Goal: Transaction & Acquisition: Complete application form

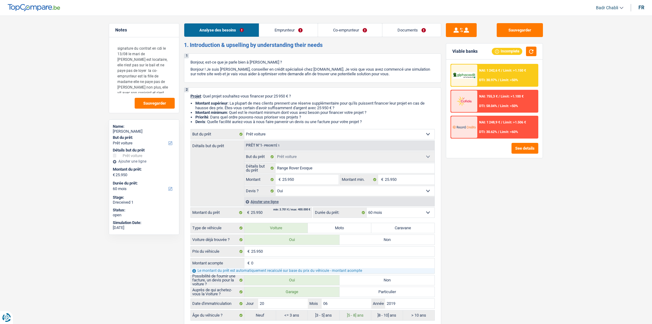
select select "car"
select select "60"
select select "car"
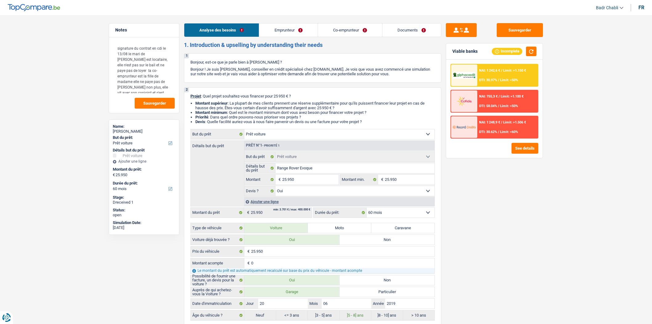
select select "yes"
select select "60"
select select "worker"
select select "netSalary"
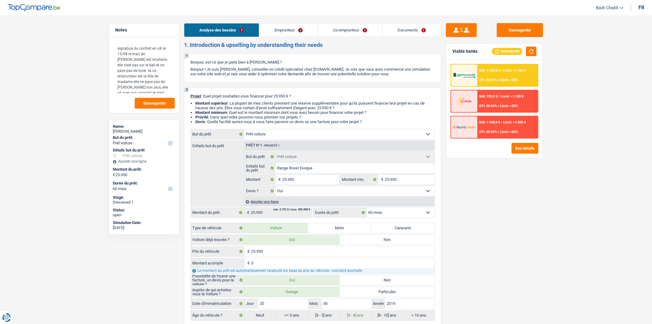
select select "netSalary"
select select "liveWithParents"
select select "car"
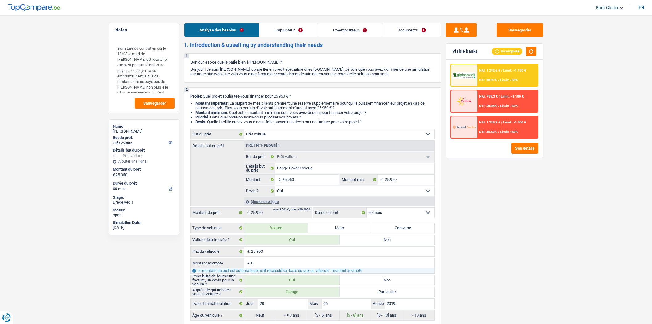
select select "yes"
select select "60"
select select "worker"
select select "netSalary"
click at [284, 30] on link "Emprunteur" at bounding box center [288, 29] width 58 height 13
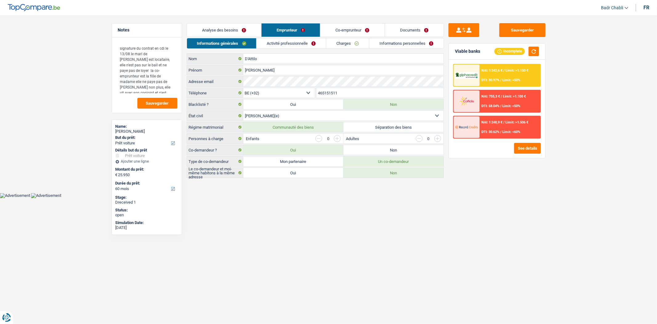
click at [289, 38] on link "Activité professionnelle" at bounding box center [291, 43] width 69 height 10
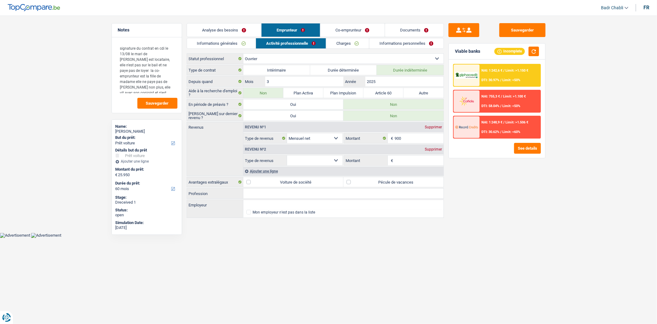
click at [369, 28] on link "Co-emprunteur" at bounding box center [353, 29] width 64 height 13
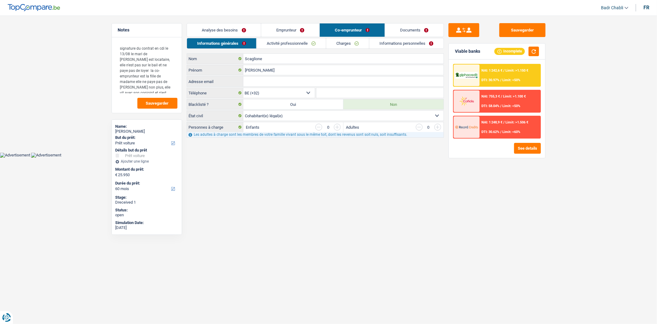
click at [275, 40] on link "Activité professionnelle" at bounding box center [291, 43] width 69 height 10
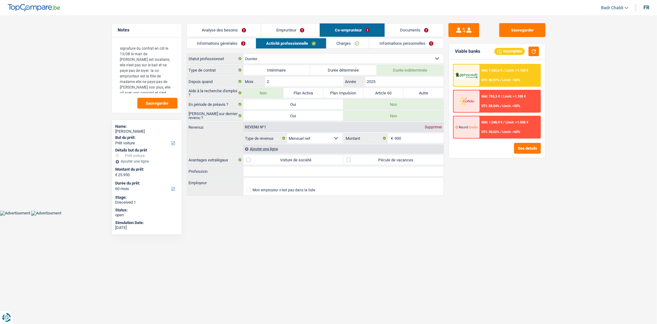
click at [299, 32] on link "Emprunteur" at bounding box center [290, 29] width 58 height 13
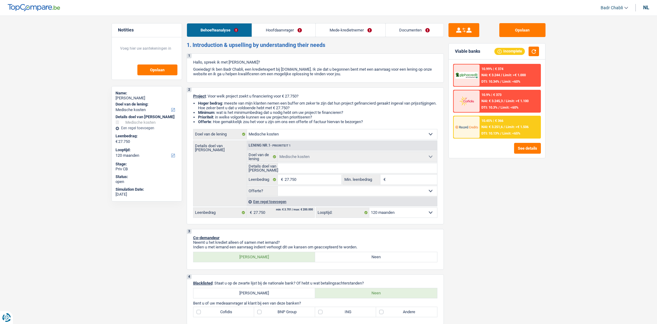
select select "medical"
select select "120"
select select "medical"
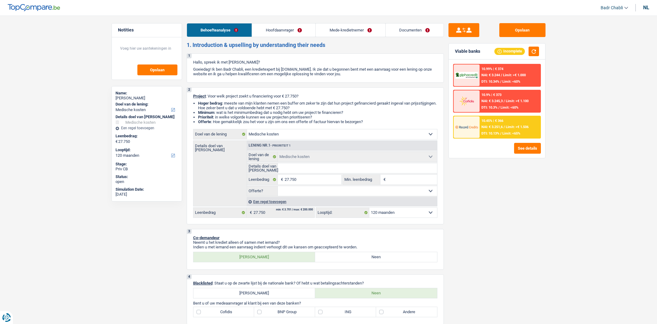
select select "120"
select select "retired"
select select "pension"
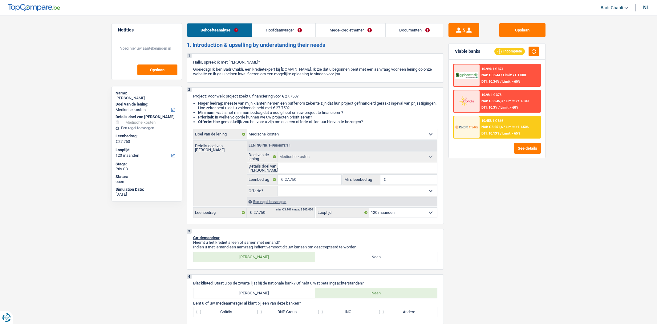
select select "ownerWithoutMortgage"
select select "medical"
select select "120"
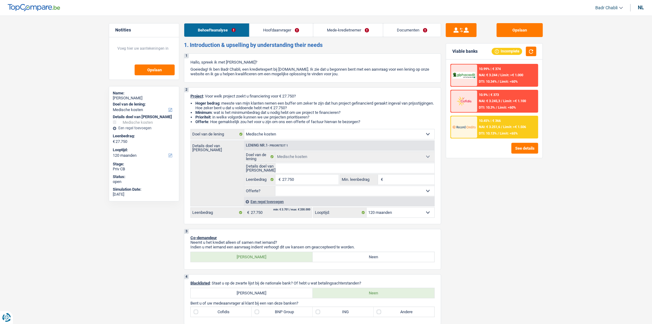
click at [287, 34] on link "Hoofdaanvrager" at bounding box center [281, 29] width 63 height 13
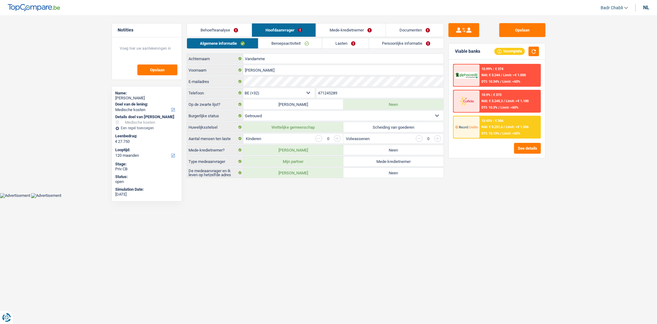
click at [235, 32] on link "Behoefteanalyse" at bounding box center [219, 29] width 65 height 13
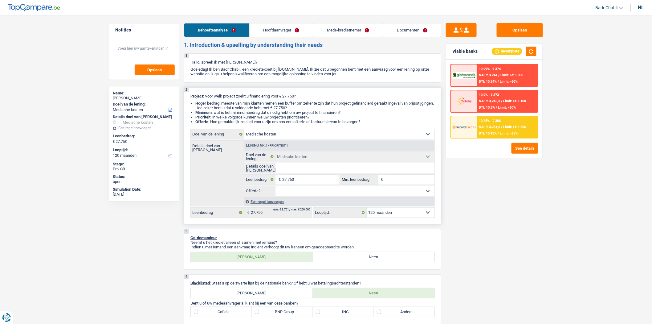
click at [304, 169] on input "Details doel van [PERSON_NAME]" at bounding box center [355, 168] width 159 height 10
click at [303, 168] on input "Details doel van [PERSON_NAME]" at bounding box center [355, 168] width 159 height 10
click at [303, 169] on input "Details doel van [PERSON_NAME]" at bounding box center [355, 168] width 159 height 10
type input "R"
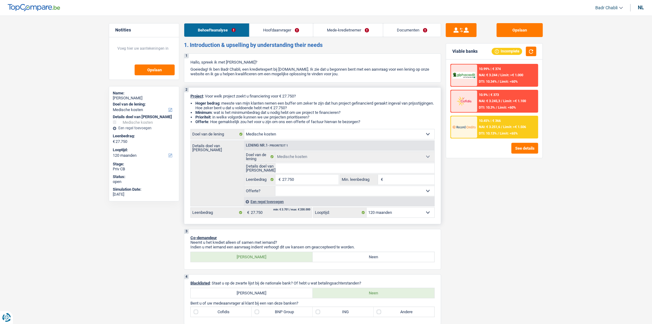
type input "R"
type input "Ru"
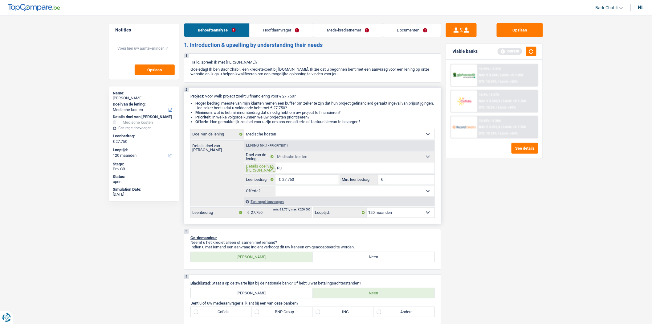
type input "Rus"
type input "Rust"
type input "Rusth"
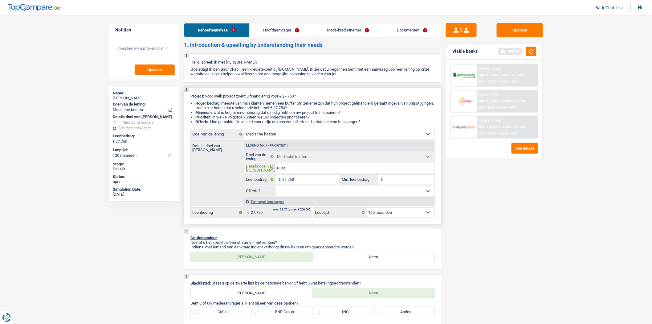
type input "Rusth"
type input "Rusthu"
type input "Rusthui"
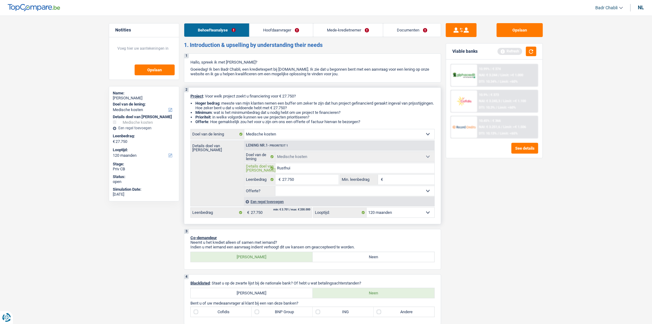
type input "Rusthuis"
type input "Rusthuis k"
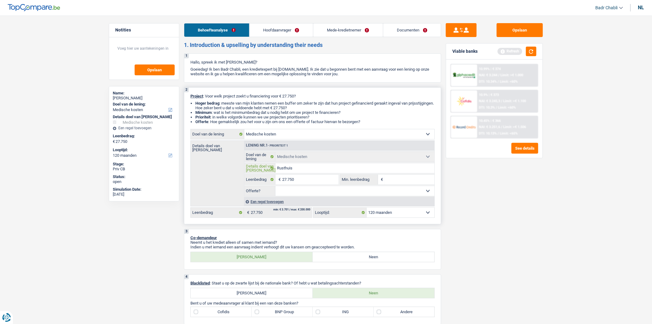
type input "Rusthuis k"
type input "Rusthuis ko"
type input "Rusthuis kos"
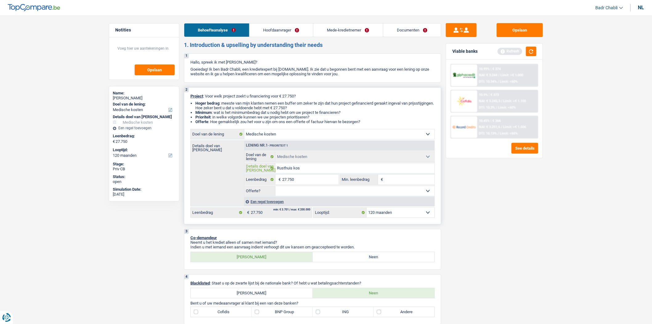
type input "Rusthuis kost"
type input "Rusthuis koste"
type input "Rusthuis kosten"
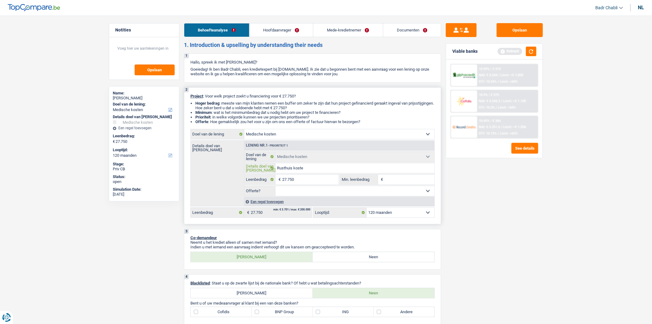
type input "Rusthuis kosten"
type input "Rusthuis kosten o"
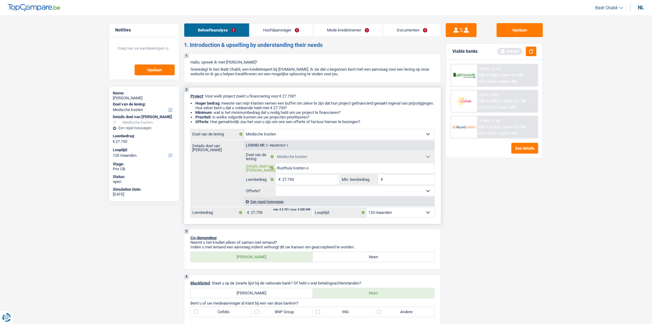
type input "Rusthuis kosten"
type input "Rusthuis kosten v"
type input "Rusthuis kosten va"
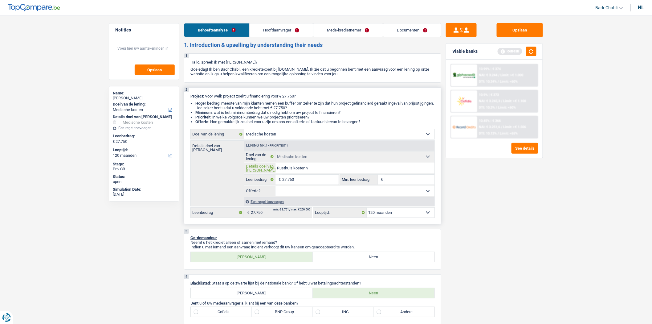
type input "Rusthuis kosten va"
type input "Rusthuis kosten van"
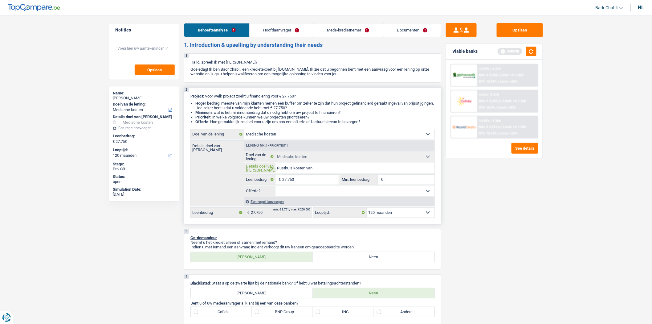
type input "Rusthuis kosten van k"
type input "Rusthuis kosten van ko"
type input "Rusthuis kosten van kop"
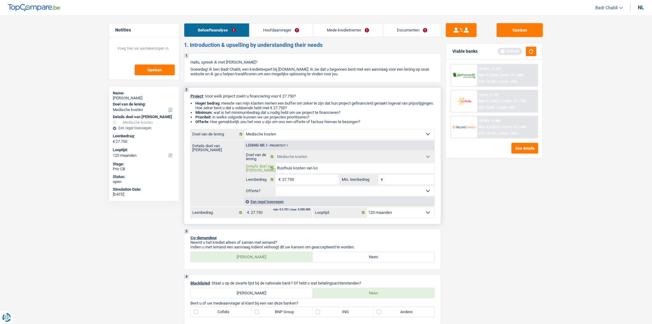
type input "Rusthuis kosten van kop"
type input "Rusthuis kosten van kopp"
type input "Rusthuis kosten van koppe"
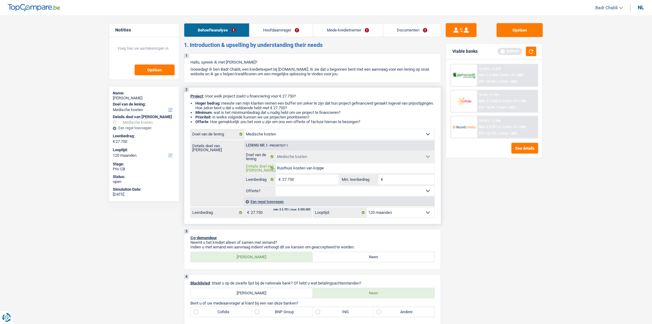
type input "Rusthuis kosten van koppel"
click at [312, 184] on input "27.750" at bounding box center [310, 179] width 56 height 10
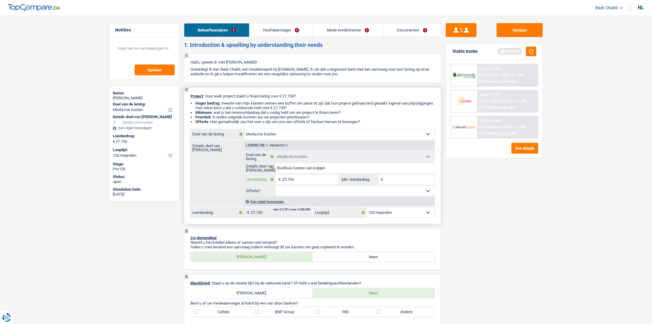
click at [312, 184] on input "27.750" at bounding box center [310, 179] width 56 height 10
click at [403, 178] on input "Min. leenbedrag" at bounding box center [410, 179] width 50 height 10
paste input "27.750"
type input "27.750"
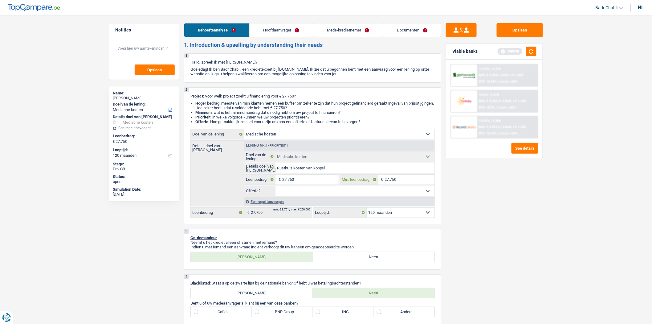
type input "27.750"
click at [325, 179] on input "27.750" at bounding box center [310, 179] width 56 height 10
click at [320, 194] on select "Ja Neen Niet beantwoord Maak een keuze a.u.b" at bounding box center [355, 191] width 159 height 10
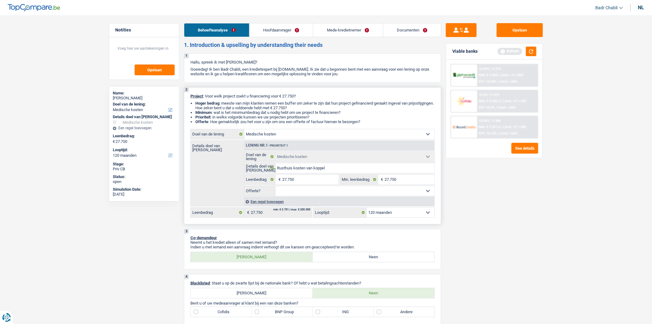
click at [310, 186] on fieldset "Comfort woning: meubels, textiel, toestellen, privé materiaal Hifi, multimedia,…" at bounding box center [339, 173] width 190 height 45
click at [309, 179] on input "27.750" at bounding box center [310, 179] width 56 height 10
type input "2"
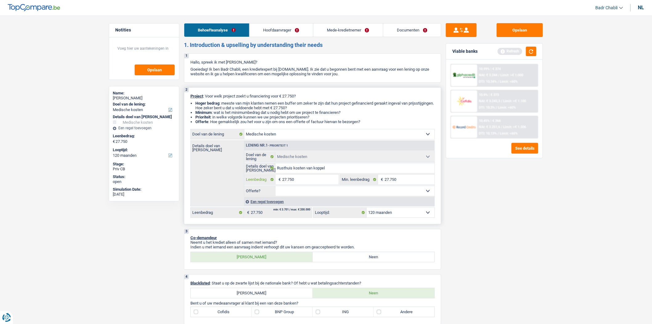
type input "2"
type input "25"
type input "250"
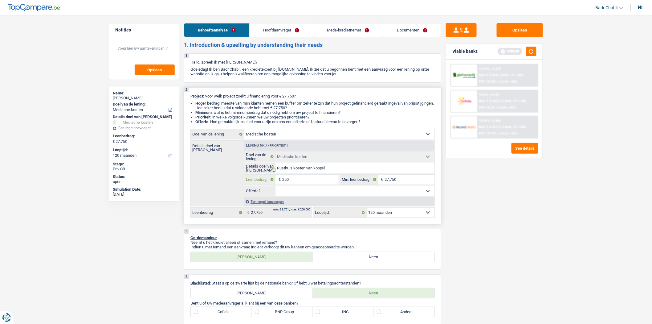
type input "2.500"
type input "25.000"
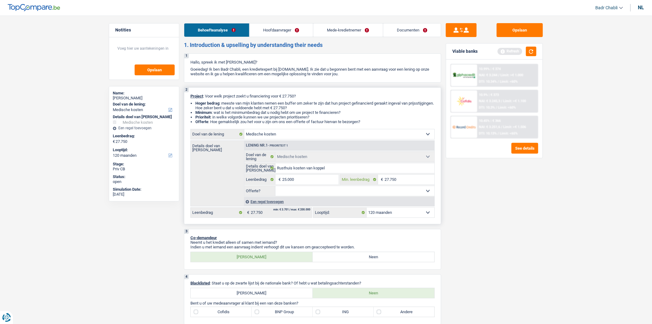
type input "25.000"
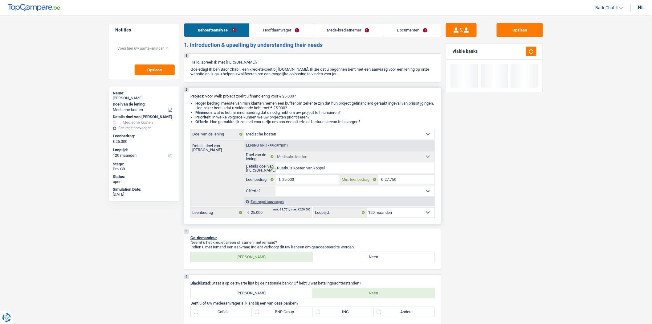
click at [406, 184] on input "27.750" at bounding box center [410, 179] width 50 height 10
type input "2"
type input "25"
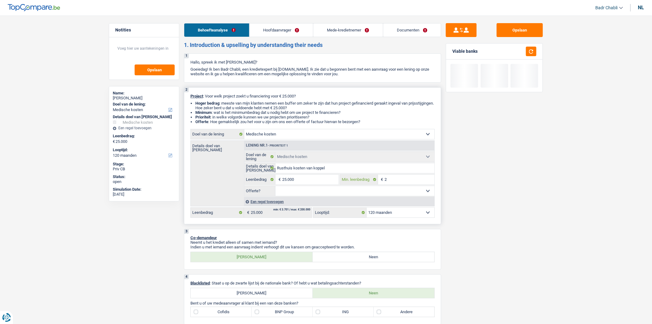
type input "25"
type input "250"
type input "2.500"
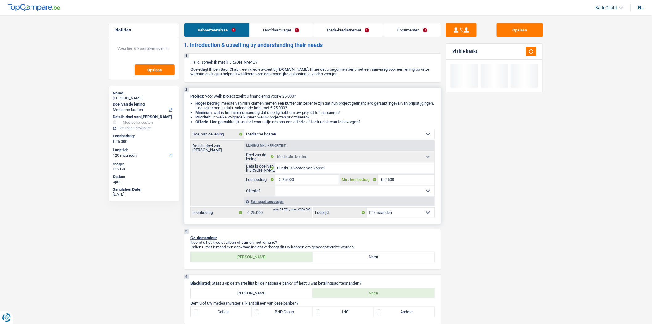
type input "25.000"
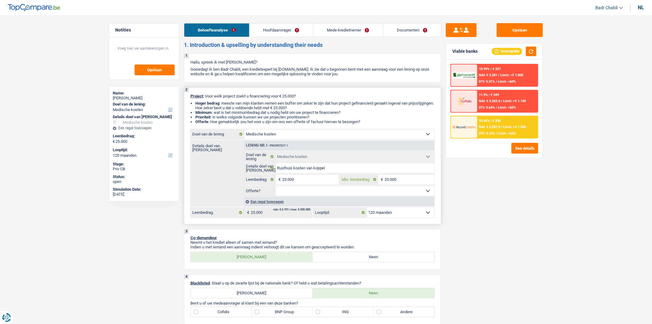
type input "25.000"
click at [378, 192] on select "Ja Neen Niet beantwoord Maak een keuze a.u.b" at bounding box center [355, 191] width 159 height 10
select select "false"
click at [276, 187] on select "Ja Neen Niet beantwoord Maak een keuze a.u.b" at bounding box center [355, 191] width 159 height 10
select select "false"
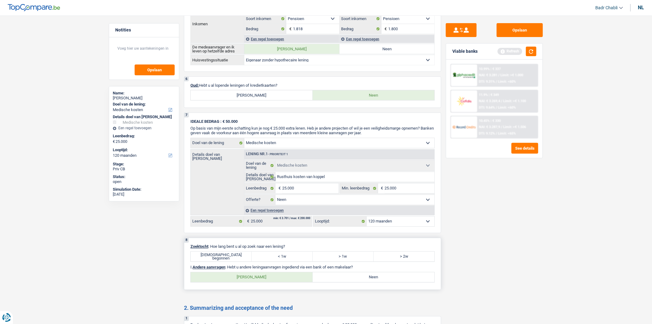
scroll to position [411, 0]
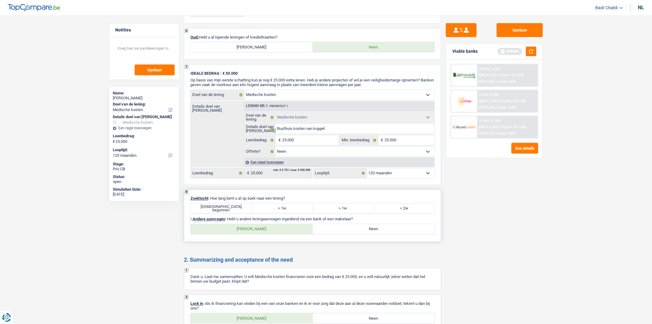
click at [242, 207] on div "8 Zoektocht : Hoe lang bent u al op zoek naar een lening? [DEMOGRAPHIC_DATA] be…" at bounding box center [312, 216] width 257 height 52
click at [242, 211] on label "[DEMOGRAPHIC_DATA] begonnen" at bounding box center [221, 208] width 61 height 10
click at [242, 211] on input "[DEMOGRAPHIC_DATA] begonnen" at bounding box center [221, 208] width 61 height 10
radio input "true"
click at [357, 234] on label "Neen" at bounding box center [374, 229] width 122 height 10
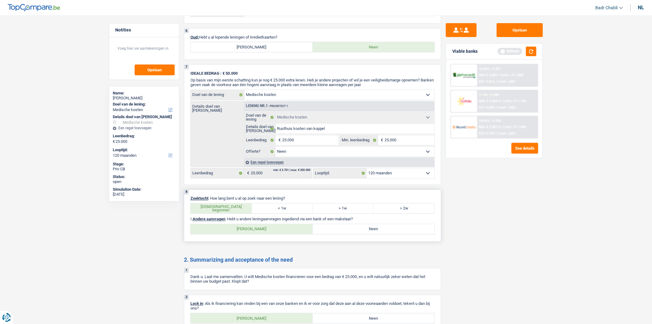
click at [357, 234] on input "Neen" at bounding box center [374, 229] width 122 height 10
radio input "true"
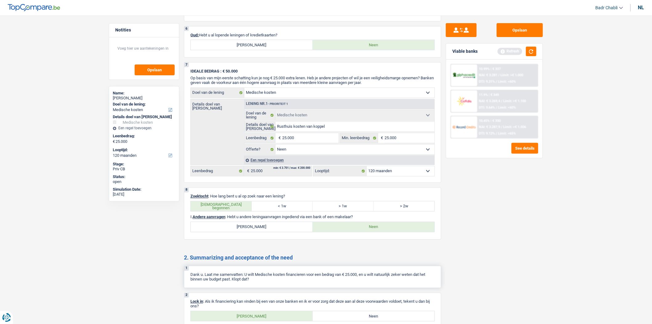
scroll to position [482, 0]
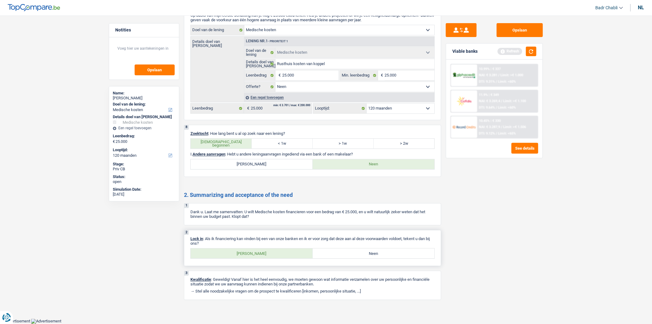
click at [263, 257] on label "[PERSON_NAME]" at bounding box center [252, 253] width 122 height 10
click at [263, 257] on input "[PERSON_NAME]" at bounding box center [252, 253] width 122 height 10
radio input "true"
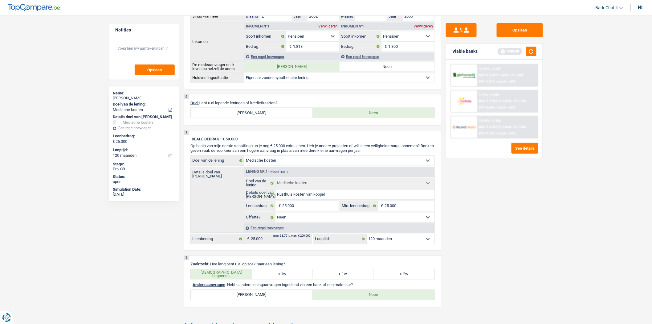
scroll to position [208, 0]
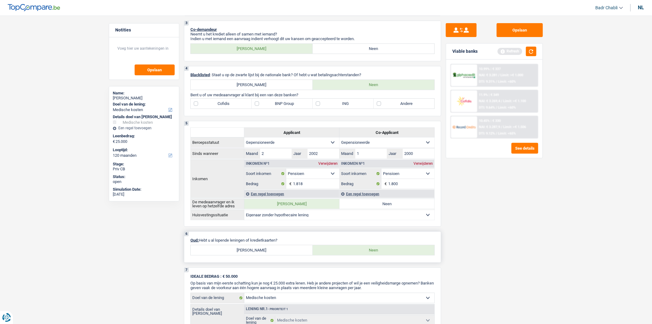
click at [264, 253] on label "[PERSON_NAME]" at bounding box center [252, 250] width 122 height 10
click at [264, 253] on input "[PERSON_NAME]" at bounding box center [252, 250] width 122 height 10
radio input "true"
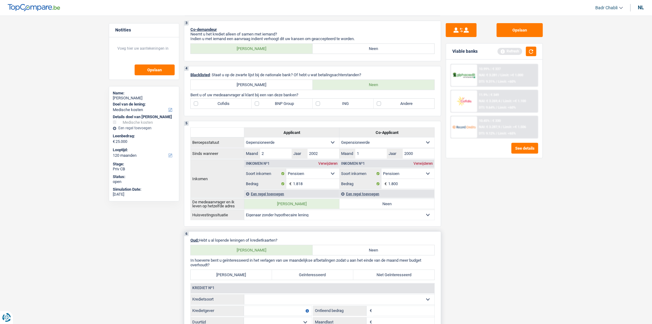
click at [276, 299] on select "Kaart of kredietlijn Hypothecaire lening Verkoop op afbetaling Lening op afbeta…" at bounding box center [339, 299] width 190 height 10
select select "cardOrCredit"
type input "0"
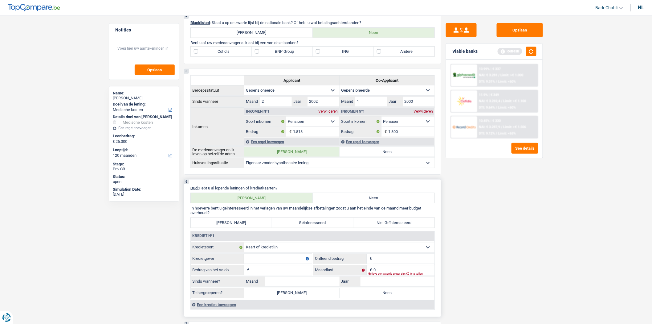
scroll to position [311, 0]
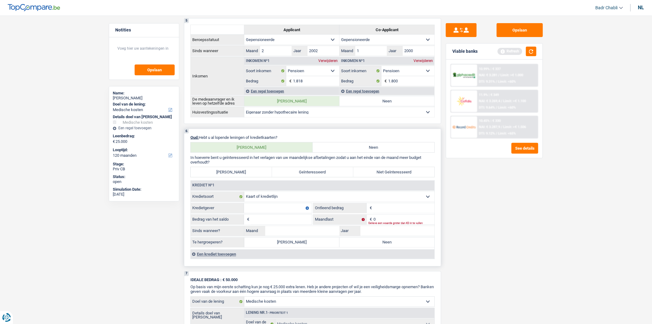
click at [279, 213] on input "Kredietgever" at bounding box center [278, 208] width 68 height 10
type input "Belfius"
type input "2.500"
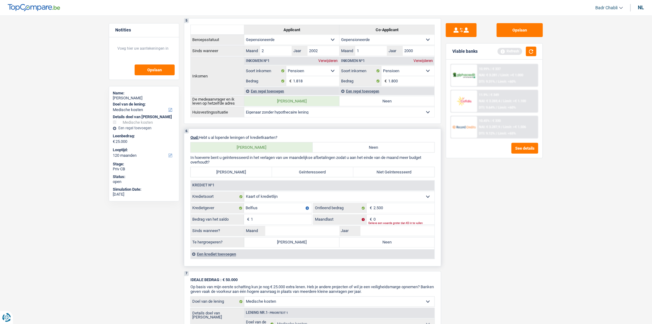
type input "1"
type input "02"
type input "2020"
click at [378, 245] on label "Neen" at bounding box center [387, 242] width 95 height 10
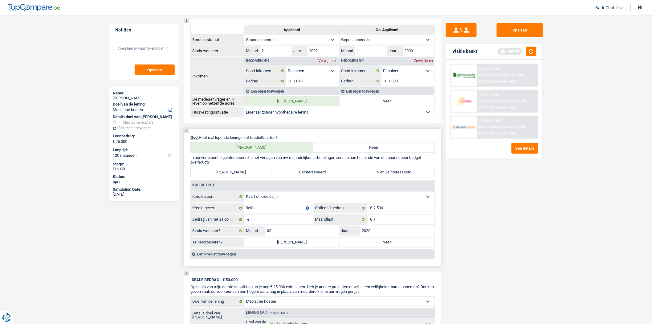
click at [378, 245] on input "Neen" at bounding box center [387, 242] width 95 height 10
radio input "true"
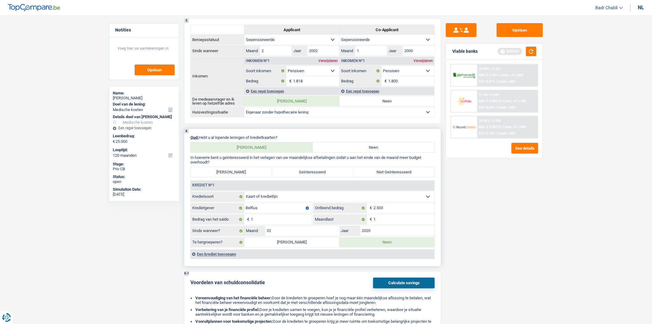
click at [383, 174] on label "Niet Geïnteresseerd" at bounding box center [394, 172] width 81 height 10
click at [383, 174] on input "Niet Geïnteresseerd" at bounding box center [394, 172] width 81 height 10
radio input "true"
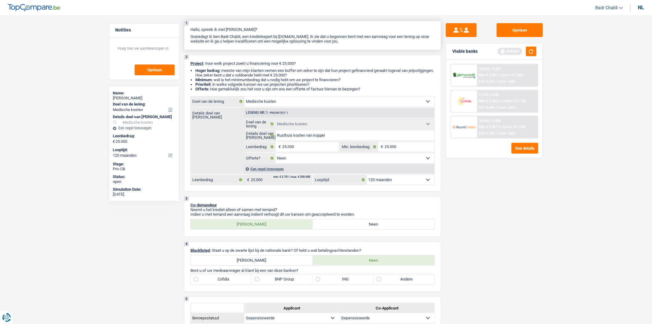
scroll to position [0, 0]
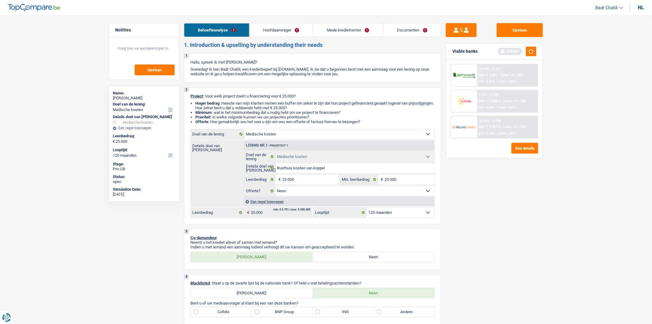
click at [274, 24] on link "Hoofdaanvrager" at bounding box center [281, 29] width 63 height 13
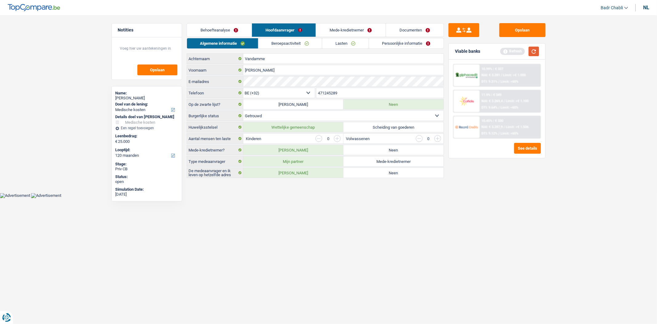
click at [529, 53] on button "button" at bounding box center [534, 52] width 10 height 10
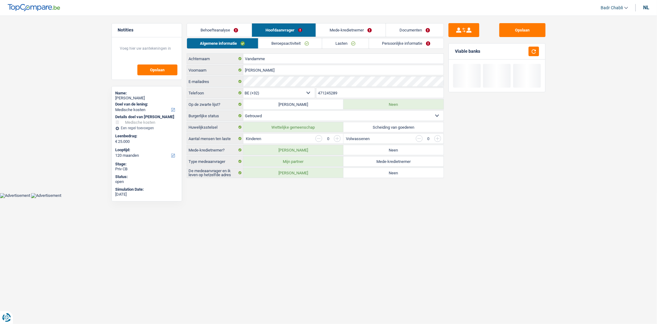
click at [284, 45] on link "Beroepsactiviteit" at bounding box center [290, 43] width 63 height 10
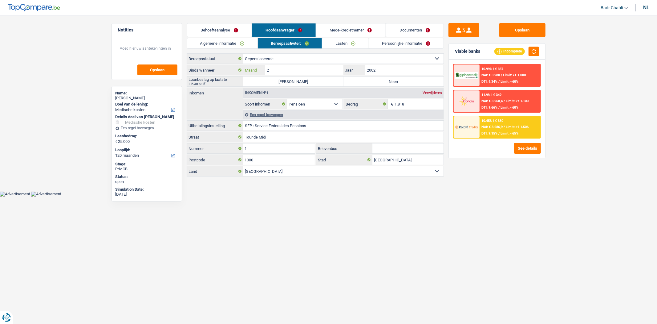
click at [290, 69] on input "2" at bounding box center [304, 70] width 78 height 10
click at [379, 81] on label "Neen" at bounding box center [394, 81] width 100 height 10
click at [379, 81] on input "Neen" at bounding box center [394, 81] width 100 height 10
radio input "true"
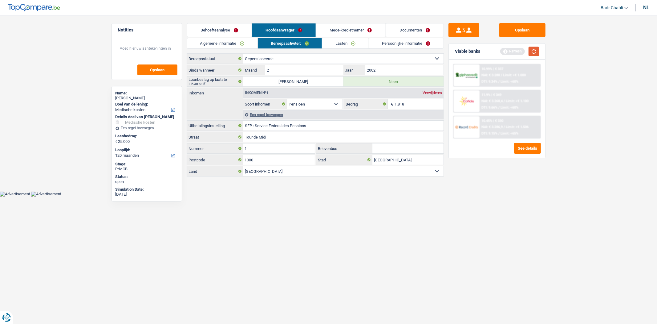
click at [539, 50] on button "button" at bounding box center [534, 52] width 10 height 10
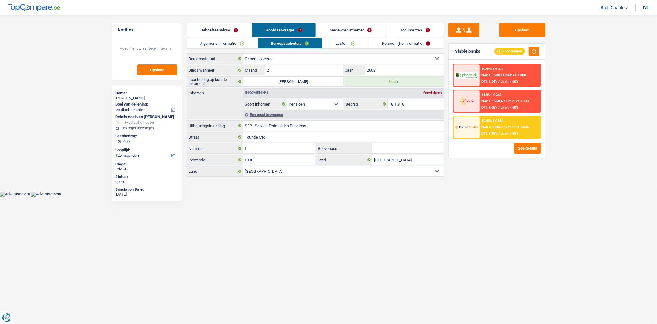
click at [408, 29] on link "Documenten" at bounding box center [415, 29] width 58 height 13
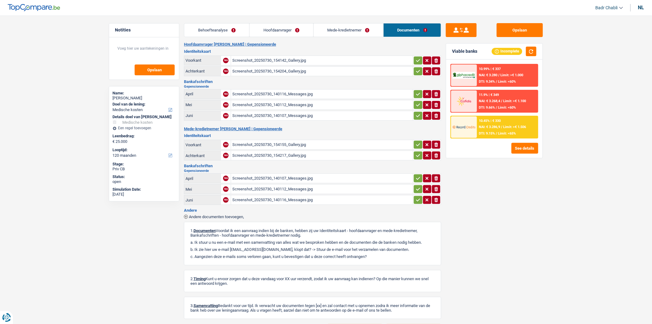
click at [285, 26] on link "Hoofdaanvrager" at bounding box center [281, 29] width 63 height 13
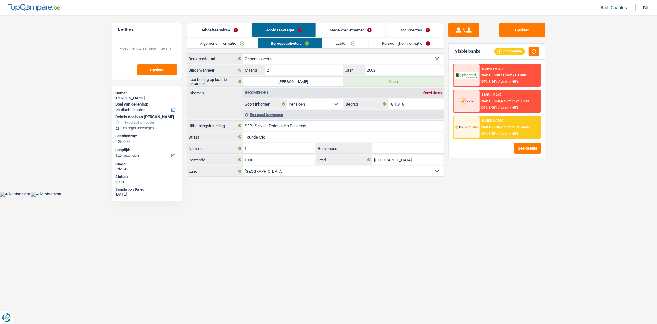
click at [358, 30] on link "Mede-kredietnemer" at bounding box center [350, 29] width 69 height 13
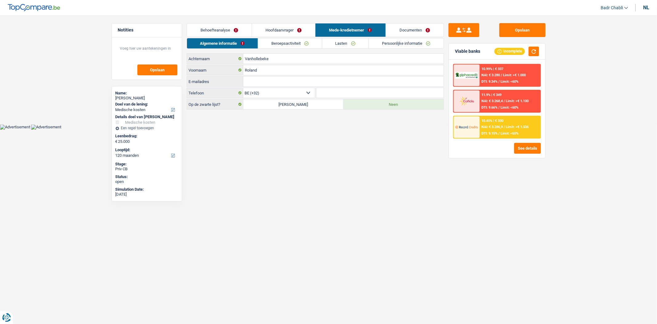
click at [302, 40] on link "Beroepsactiviteit" at bounding box center [290, 43] width 64 height 10
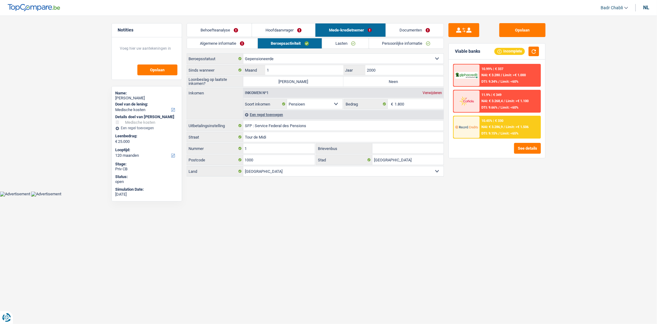
click at [229, 47] on link "Algemene informatie" at bounding box center [222, 43] width 71 height 10
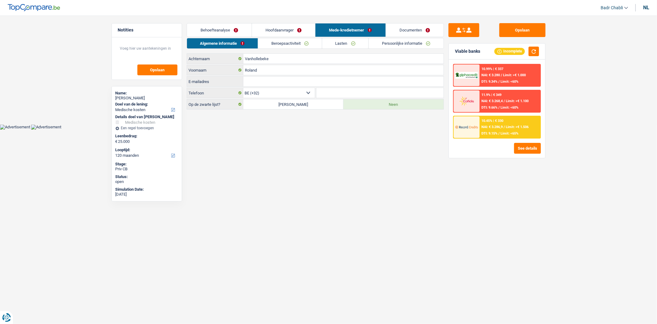
click at [297, 47] on link "Beroepsactiviteit" at bounding box center [290, 43] width 64 height 10
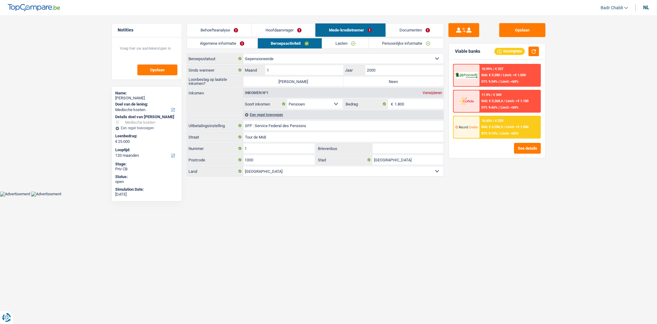
click at [415, 84] on label "Neen" at bounding box center [394, 81] width 100 height 10
click at [415, 84] on input "Neen" at bounding box center [394, 81] width 100 height 10
radio input "true"
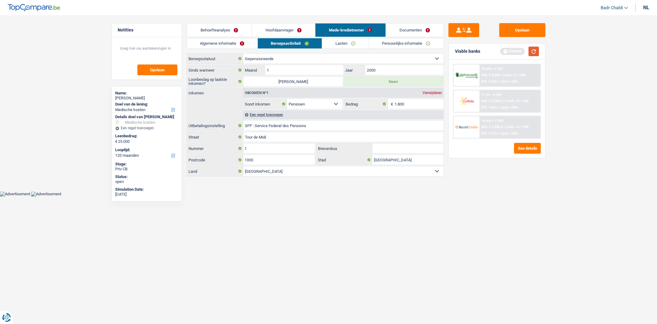
click at [531, 52] on button "button" at bounding box center [534, 52] width 10 height 10
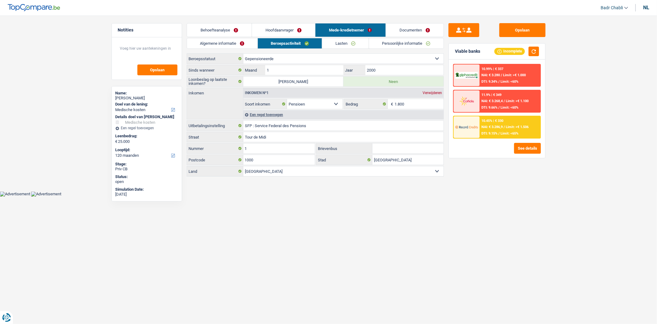
click at [292, 28] on link "Hoofdaanvrager" at bounding box center [283, 29] width 63 height 13
click at [357, 43] on link "Lasten" at bounding box center [345, 43] width 46 height 10
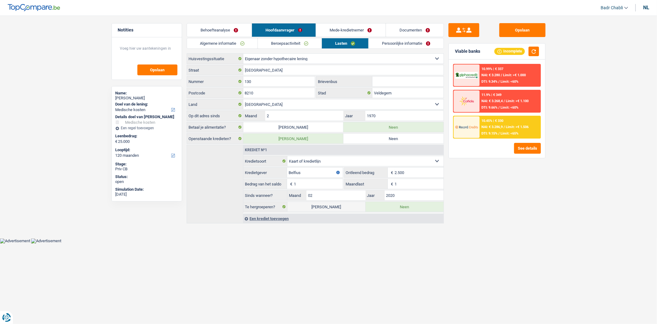
click at [415, 42] on link "Persoonlijke informatie" at bounding box center [406, 43] width 75 height 10
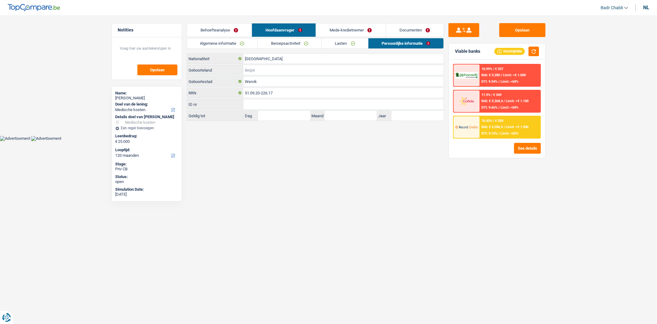
click at [267, 72] on input "Geboorteland" at bounding box center [343, 70] width 200 height 10
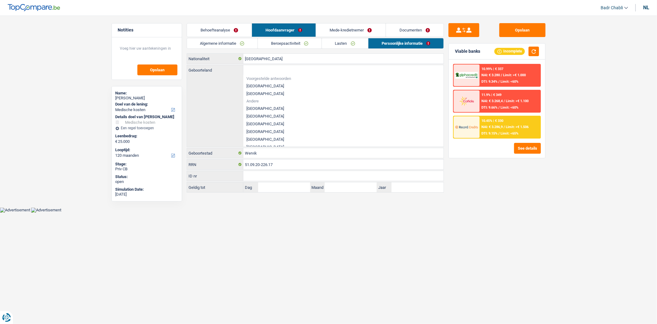
click at [258, 86] on li "[GEOGRAPHIC_DATA]" at bounding box center [343, 86] width 200 height 8
type input "[GEOGRAPHIC_DATA]"
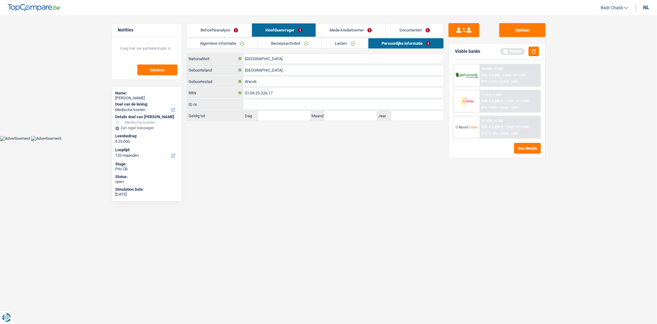
click at [352, 28] on link "Mede-kredietnemer" at bounding box center [350, 29] width 69 height 13
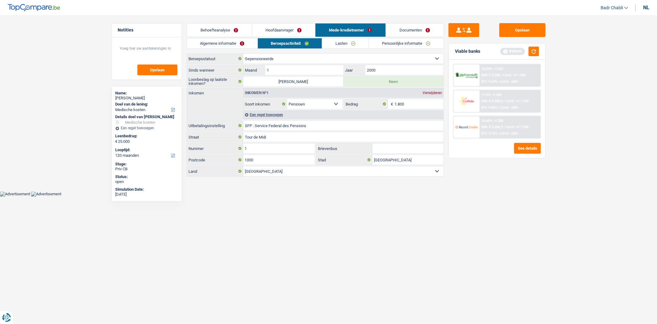
click at [407, 42] on link "Persoonlijke informatie" at bounding box center [406, 43] width 75 height 10
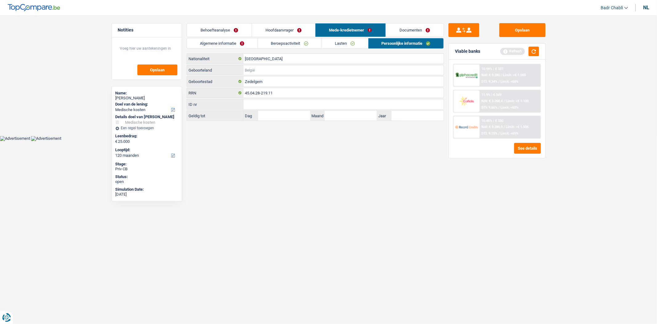
click at [253, 68] on input "Geboorteland" at bounding box center [343, 70] width 200 height 10
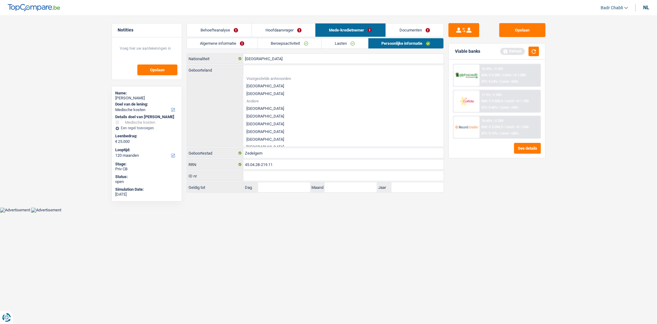
click at [254, 79] on span "Voorgestelde antwoorden" at bounding box center [344, 78] width 194 height 4
click at [255, 84] on li "[GEOGRAPHIC_DATA]" at bounding box center [343, 86] width 200 height 8
type input "[GEOGRAPHIC_DATA]"
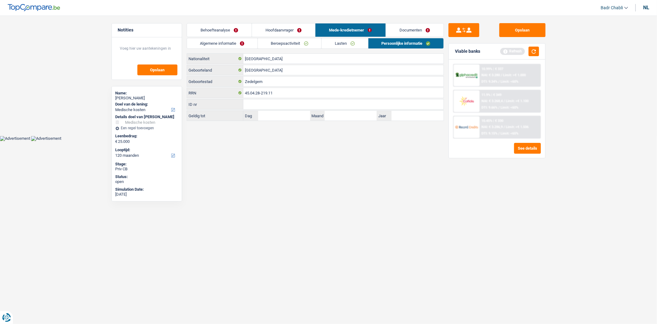
click at [405, 27] on link "Documenten" at bounding box center [415, 29] width 58 height 13
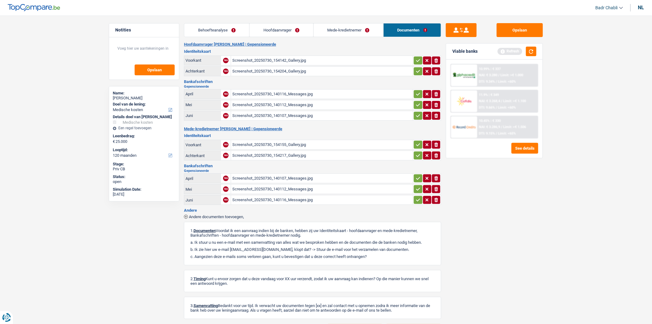
click at [254, 59] on div "Screenshot_20250730_154142_Gallery.jpg" at bounding box center [321, 60] width 179 height 9
click at [273, 145] on div "Screenshot_20250730_154155_Gallery.jpg" at bounding box center [321, 144] width 179 height 9
click at [251, 89] on div "Screenshot_20250730_140116_Messages.jpg" at bounding box center [321, 93] width 179 height 9
click at [263, 101] on div "Screenshot_20250730_140112_Messages.jpg" at bounding box center [321, 104] width 179 height 9
click at [524, 29] on button "Opslaan" at bounding box center [520, 30] width 46 height 14
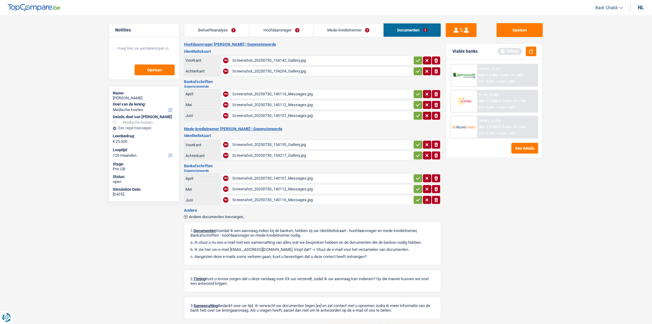
click at [597, 143] on main "Notities Opslaan Name: [PERSON_NAME] van de lening: Comfort woning: meubels, te…" at bounding box center [326, 178] width 652 height 339
click at [519, 29] on button "Opslaan" at bounding box center [520, 30] width 46 height 14
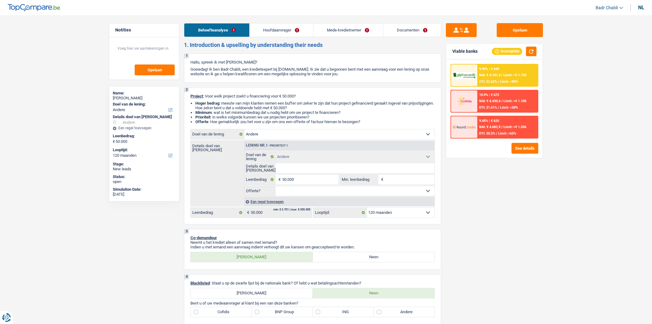
select select "other"
select select "120"
select select "other"
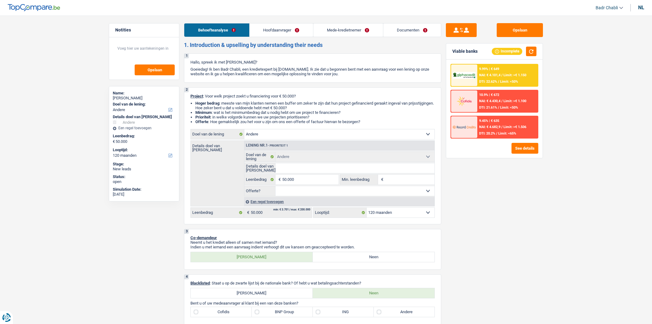
select select "120"
select select "privateEmployee"
select select "netSalary"
select select "mealVouchers"
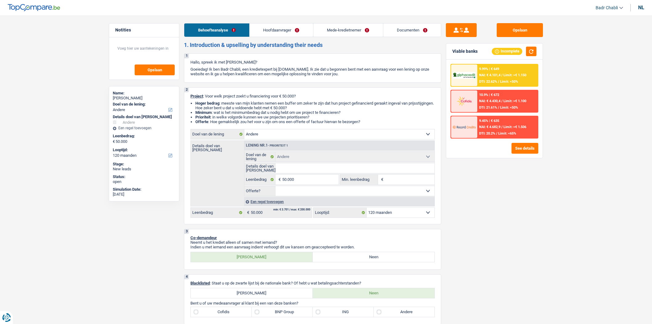
select select "netSalary"
select select "mealVouchers"
select select "rents"
select select "other"
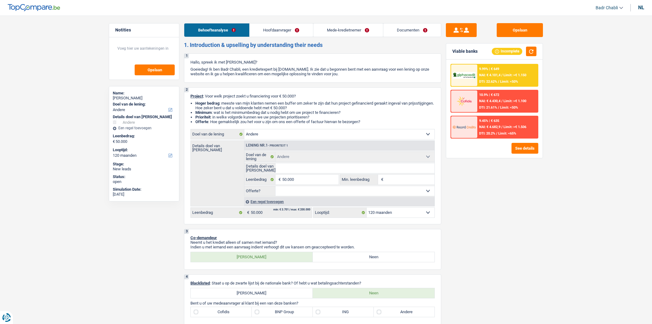
select select "120"
click at [525, 148] on button "See details" at bounding box center [525, 148] width 27 height 11
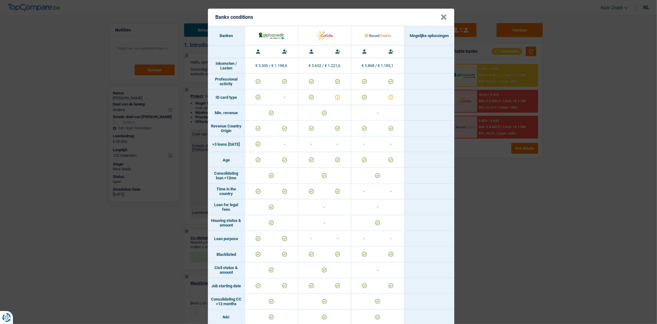
click at [442, 18] on button "×" at bounding box center [444, 17] width 6 height 6
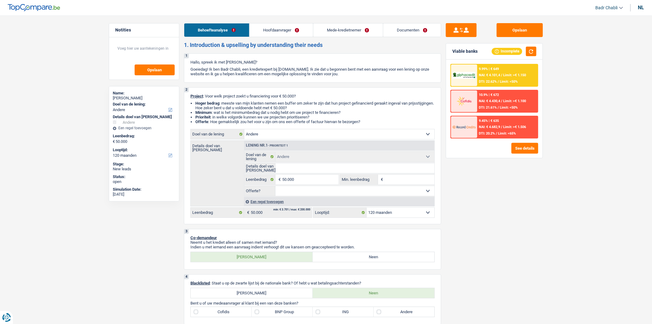
click at [285, 33] on link "Hoofdaanvrager" at bounding box center [281, 29] width 63 height 13
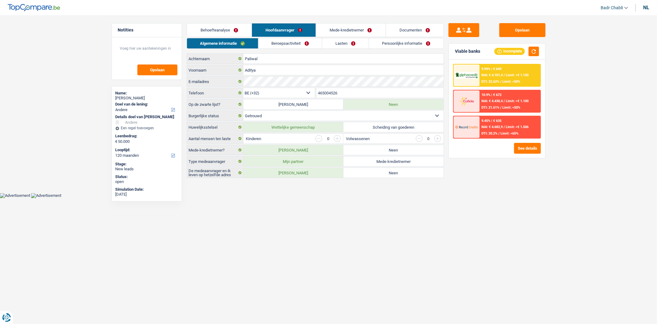
click at [346, 32] on link "Mede-kredietnemer" at bounding box center [350, 29] width 69 height 13
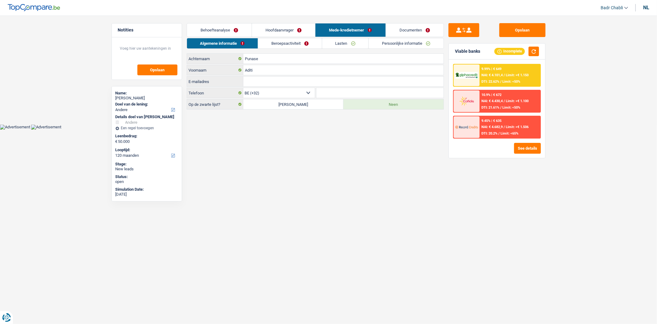
click at [407, 41] on link "Persoonlijke informatie" at bounding box center [406, 43] width 75 height 10
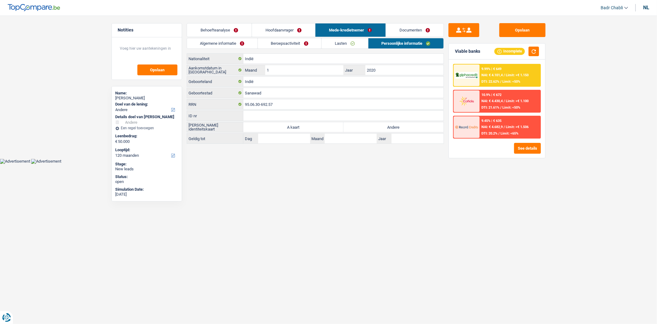
click at [336, 40] on link "Lasten" at bounding box center [345, 43] width 46 height 10
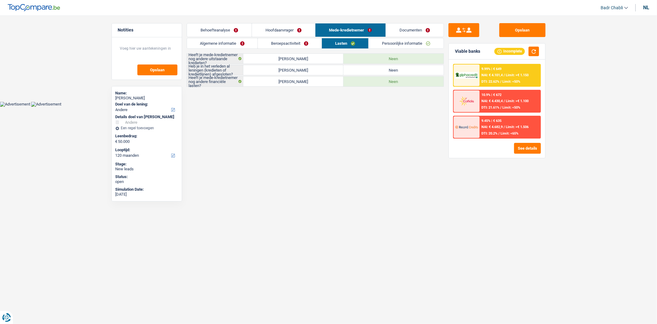
click at [371, 67] on label "Neen" at bounding box center [394, 70] width 100 height 10
click at [371, 67] on input "Neen" at bounding box center [394, 70] width 100 height 10
radio input "true"
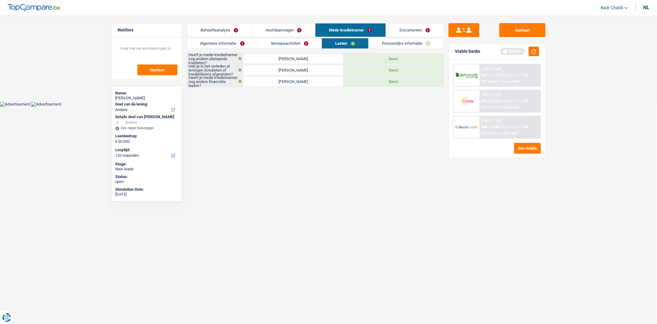
click at [278, 31] on link "Hoofdaanvrager" at bounding box center [283, 29] width 63 height 13
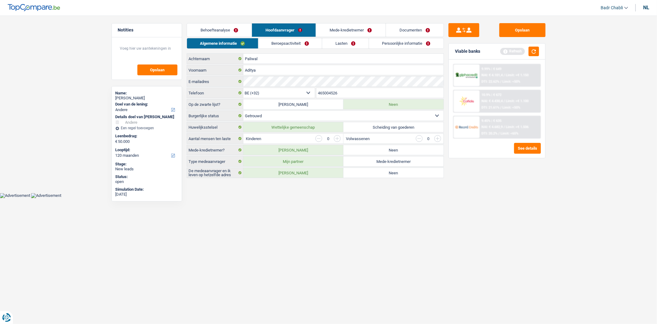
click at [345, 41] on link "Lasten" at bounding box center [345, 43] width 46 height 10
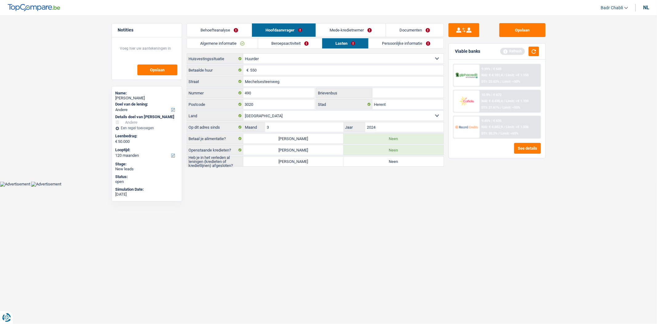
click at [371, 162] on label "Neen" at bounding box center [394, 161] width 100 height 10
click at [371, 162] on input "Neen" at bounding box center [394, 161] width 100 height 10
radio input "true"
click at [284, 38] on li "Beroepsactiviteit" at bounding box center [290, 43] width 64 height 11
click at [289, 45] on link "Beroepsactiviteit" at bounding box center [290, 43] width 64 height 10
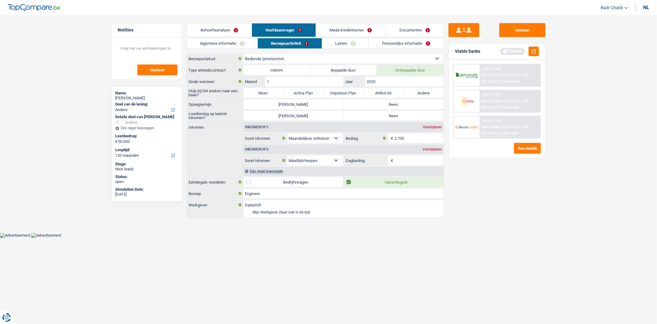
click at [347, 32] on link "Mede-kredietnemer" at bounding box center [350, 29] width 69 height 13
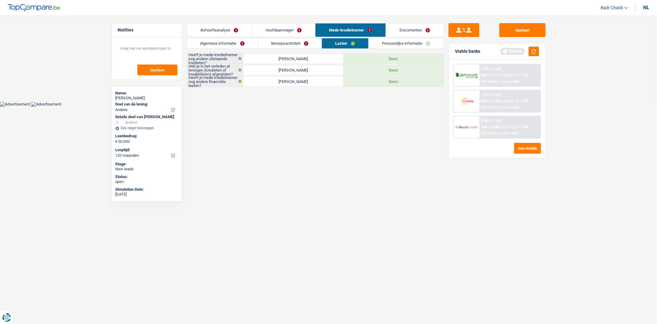
click at [303, 43] on link "Beroepsactiviteit" at bounding box center [290, 43] width 64 height 10
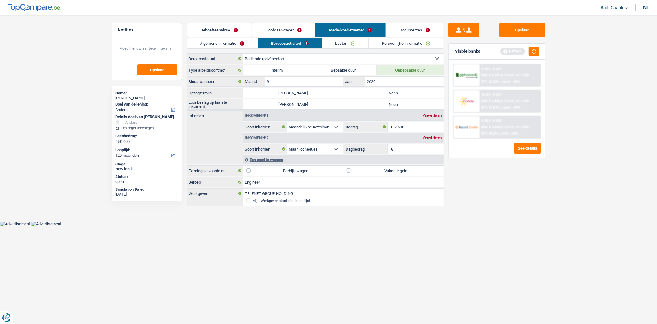
click at [334, 43] on link "Lasten" at bounding box center [345, 43] width 47 height 10
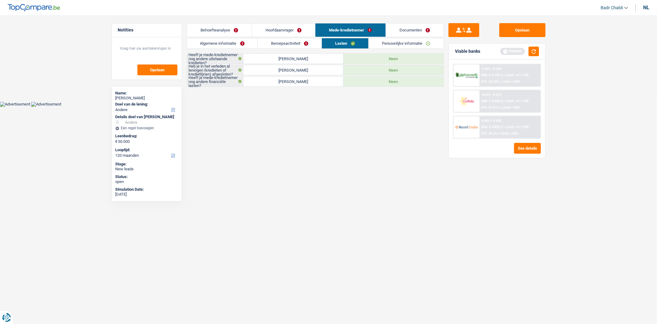
click at [276, 28] on link "Hoofdaanvrager" at bounding box center [283, 29] width 63 height 13
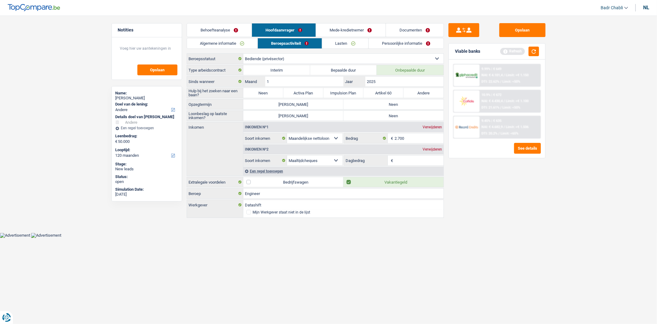
click at [347, 39] on link "Lasten" at bounding box center [345, 43] width 47 height 10
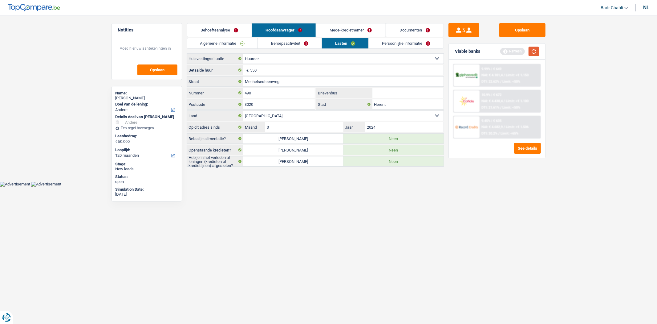
click at [535, 53] on button "button" at bounding box center [534, 52] width 10 height 10
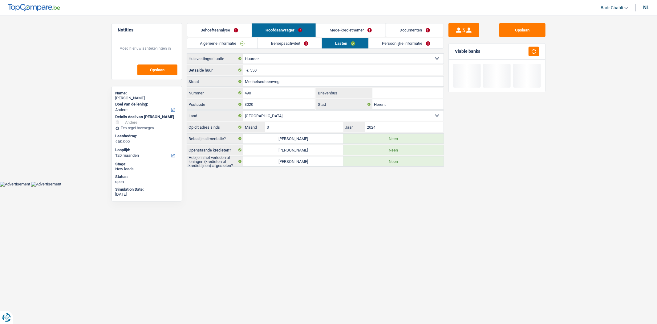
click at [224, 29] on link "Behoefteanalyse" at bounding box center [219, 29] width 65 height 13
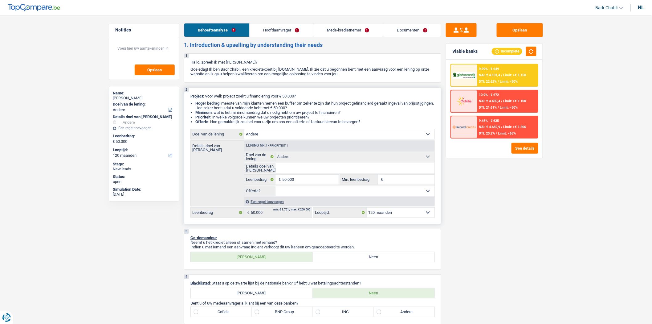
click at [260, 136] on select "Comfort woning: meubels, textiel, toestellen, privé materiaal Hifi, multimedia,…" at bounding box center [339, 134] width 190 height 10
click at [259, 136] on select "Comfort woning: meubels, textiel, toestellen, privé materiaal Hifi, multimedia,…" at bounding box center [339, 134] width 190 height 10
click at [257, 136] on select "Comfort woning: meubels, textiel, toestellen, privé materiaal Hifi, multimedia,…" at bounding box center [339, 134] width 190 height 10
click at [317, 176] on input "50.000" at bounding box center [310, 179] width 56 height 10
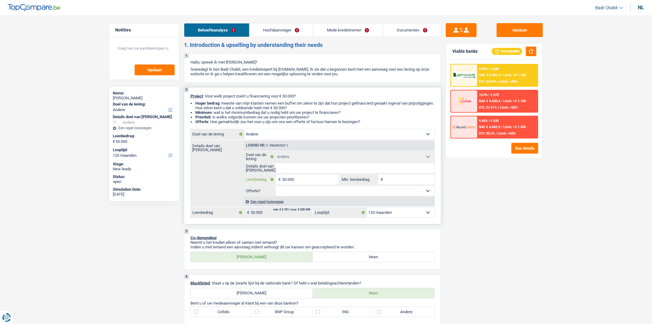
click at [317, 176] on input "50.000" at bounding box center [310, 179] width 56 height 10
type input "2"
type input "25"
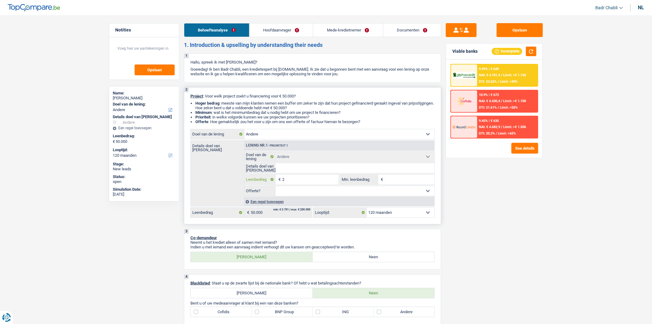
type input "25"
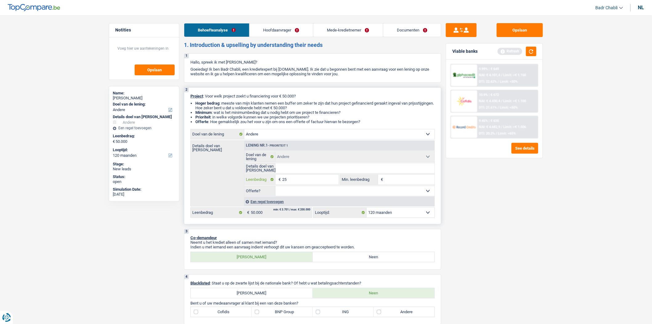
type input "250"
type input "2.500"
type input "25.000"
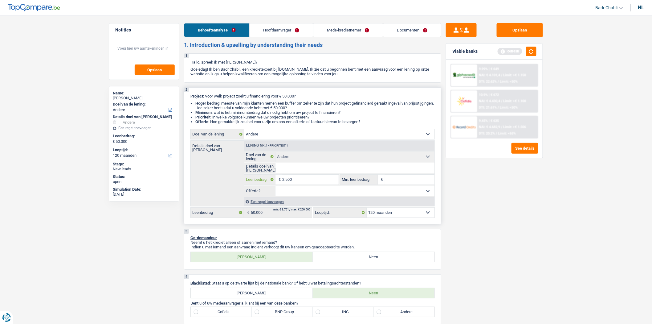
type input "25.000"
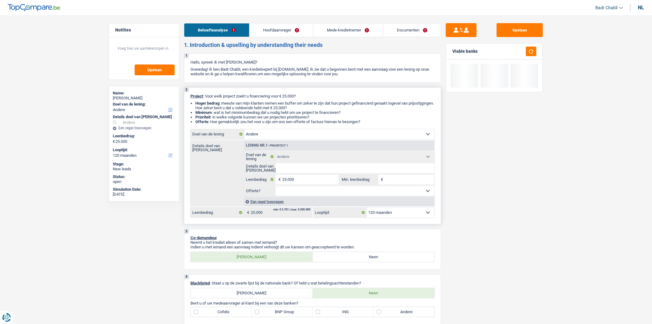
click at [390, 214] on select "12 maanden 18 maanden 24 maanden 30 maanden 36 maanden 42 maanden 48 maanden 60…" at bounding box center [401, 212] width 68 height 10
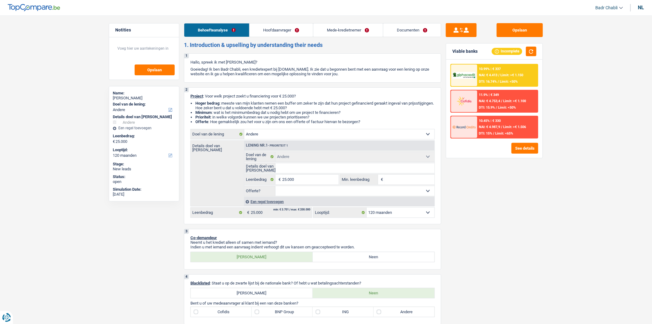
click at [513, 167] on div "Opslaan Viable banks Incomplete 10.99% | € 337 NAI: € 4.413 / Limit: >€ 1.150 D…" at bounding box center [494, 167] width 106 height 289
click at [531, 50] on button "button" at bounding box center [531, 52] width 10 height 10
click at [524, 144] on button "See details" at bounding box center [525, 148] width 27 height 11
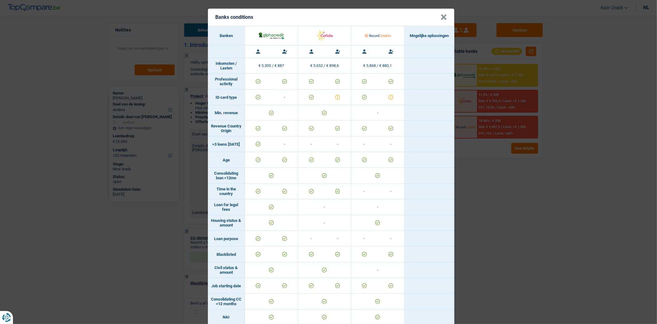
click at [441, 15] on button "×" at bounding box center [444, 17] width 6 height 6
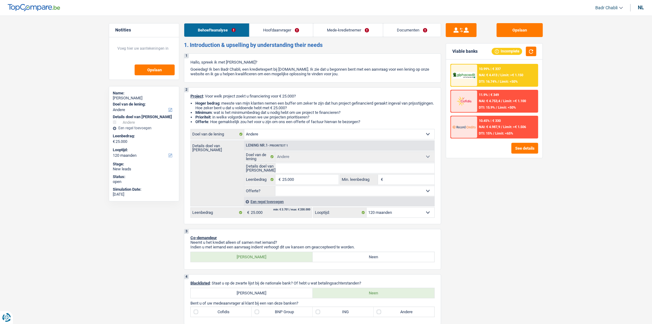
click at [509, 78] on div "10.99% | € 337 NAI: € 4.413 / Limit: >€ 1.150 DTI: 16.74% / Limit: <50%" at bounding box center [507, 75] width 61 height 22
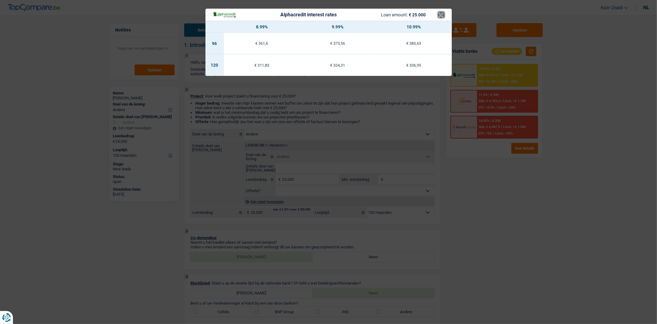
click at [444, 13] on button "×" at bounding box center [441, 15] width 6 height 6
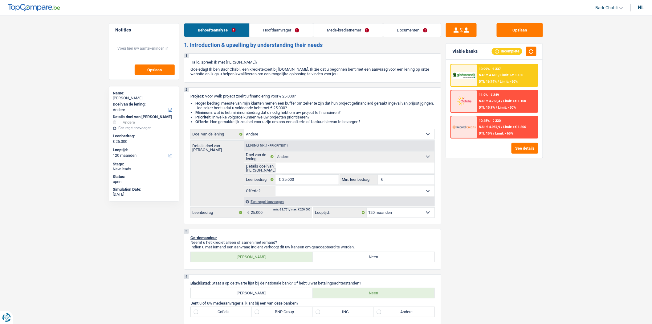
click at [509, 63] on div "10.99% | € 337 NAI: € 4.413 / Limit: >€ 1.150 DTI: 16.74% / Limit: <50% 11.9% |…" at bounding box center [494, 108] width 96 height 98
click at [510, 71] on div "10.99% | € 337 NAI: € 4.413 / Limit: >€ 1.150 DTI: 16.74% / Limit: <50%" at bounding box center [507, 75] width 61 height 22
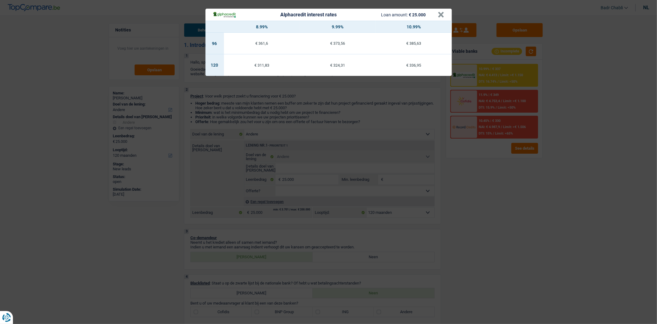
click at [437, 13] on div "Alphacredit interest rates Loan amount: € 25.000" at bounding box center [325, 14] width 225 height 7
click at [439, 14] on button "×" at bounding box center [441, 15] width 6 height 6
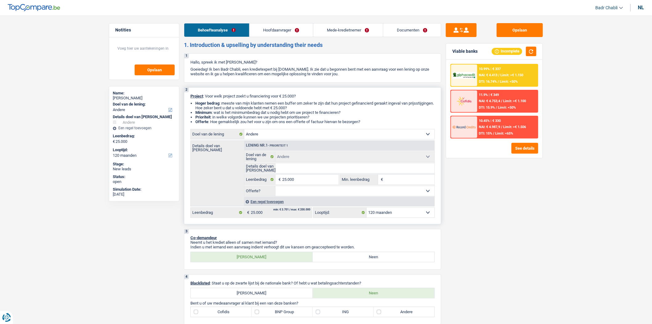
click at [318, 168] on input "Details doel van [PERSON_NAME]" at bounding box center [355, 168] width 159 height 10
type input "A"
type input "Ai"
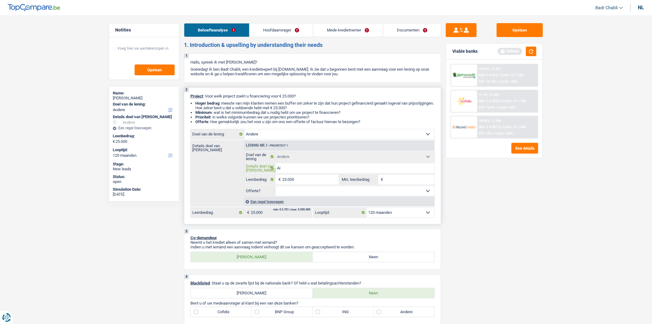
type input "Aid"
type input "Aide"
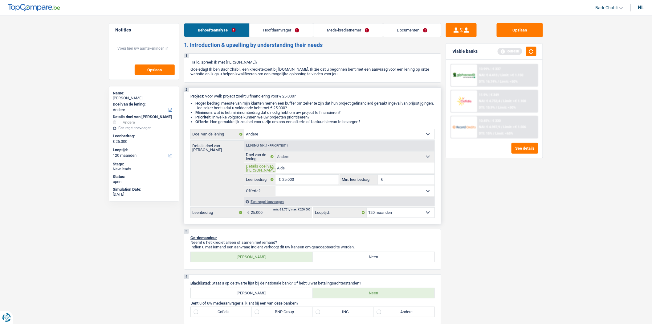
type input "Aide"
type input "Aide f"
type input "Aide fa"
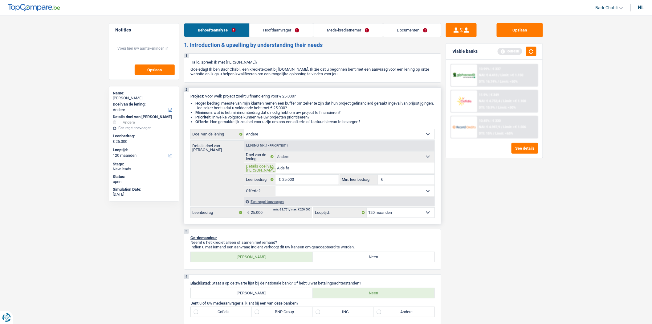
type input "Aide fam"
type input "Aide fami"
type input "Aide famil"
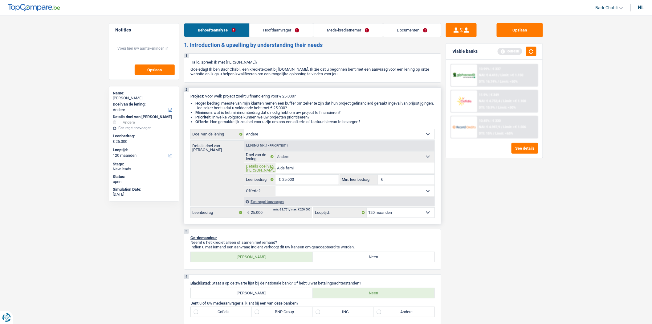
type input "Aide famil"
type input "Aide famili"
type input "Aide familia"
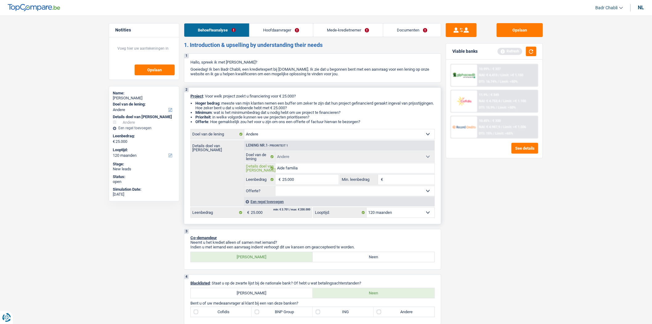
type input "Aide familial"
type input "Aide familiale"
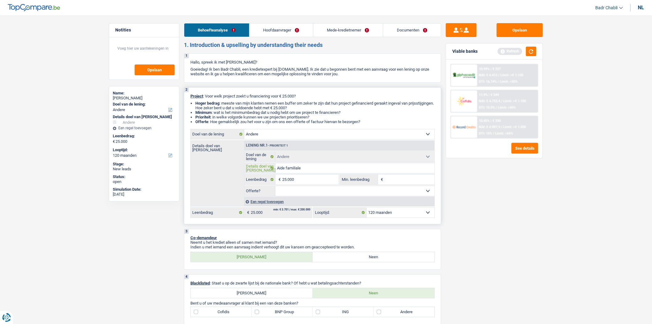
type input "Aide familiale"
type input "Aide familiale e"
type input "Aide familiale en"
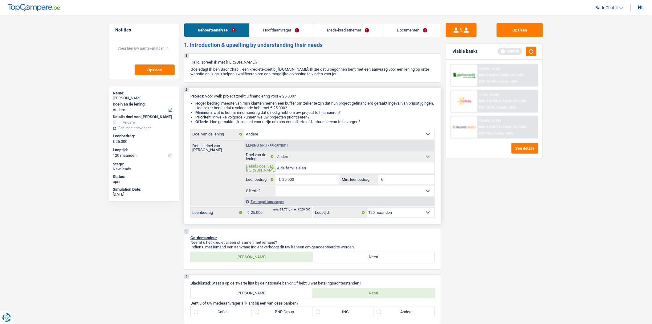
type input "Aide familiale en"
type input "Aide familiale en I"
type input "Aide familiale en In"
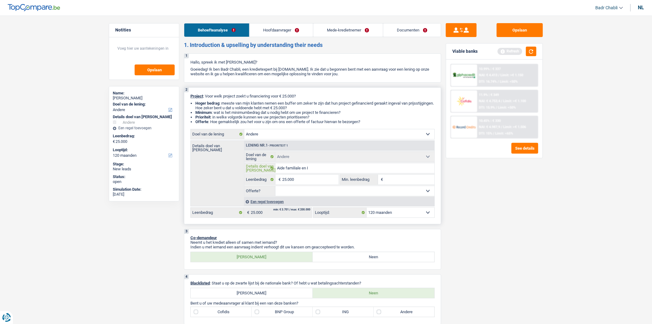
type input "Aide familiale en In"
type input "Aide familiale en Ind"
type input "Aide familiale en Inde"
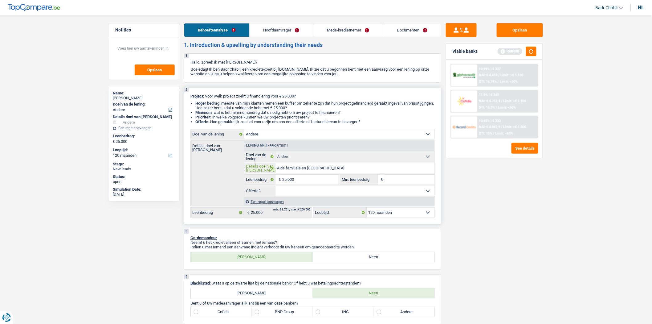
type input "Aide familiale en Inde"
click at [529, 34] on button "Opslaan" at bounding box center [520, 30] width 46 height 14
click at [534, 45] on div "Viable banks Refresh" at bounding box center [494, 51] width 96 height 16
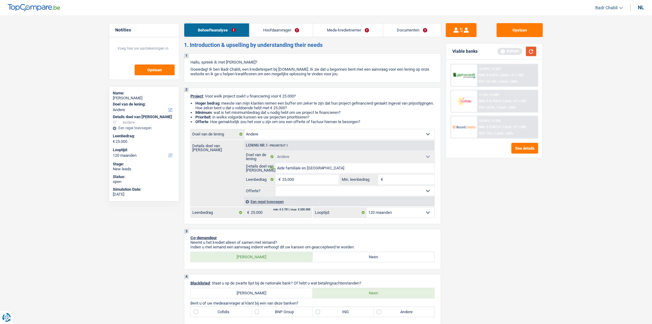
click at [532, 50] on button "button" at bounding box center [531, 52] width 10 height 10
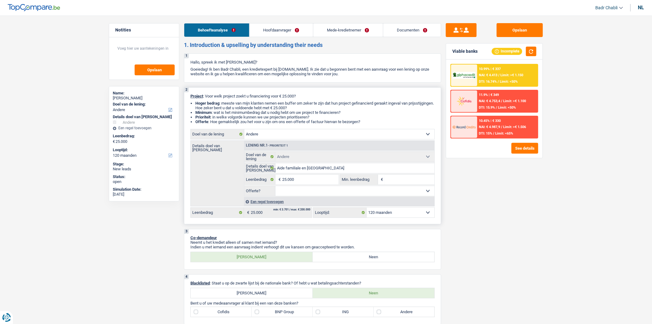
click at [392, 211] on select "12 maanden 18 maanden 24 maanden 30 maanden 36 maanden 42 maanden 48 maanden 60…" at bounding box center [401, 212] width 68 height 10
select select "84"
click at [367, 209] on select "12 maanden 18 maanden 24 maanden 30 maanden 36 maanden 42 maanden 48 maanden 60…" at bounding box center [401, 212] width 68 height 10
select select "84"
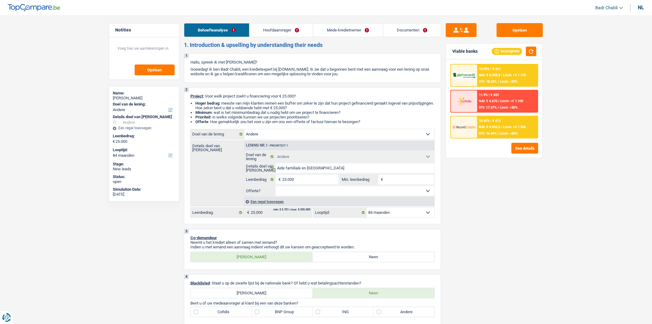
click at [521, 126] on span "Limit: >€ 1.506" at bounding box center [515, 127] width 23 height 4
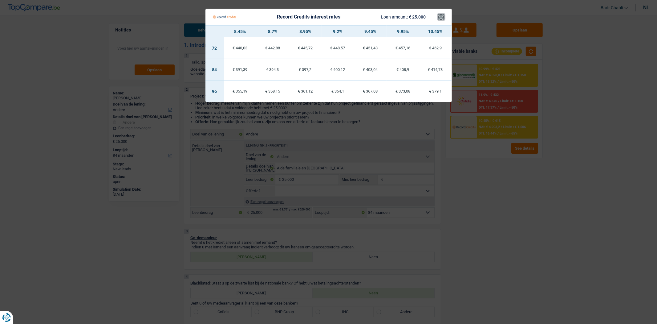
click at [439, 15] on button "×" at bounding box center [441, 17] width 6 height 6
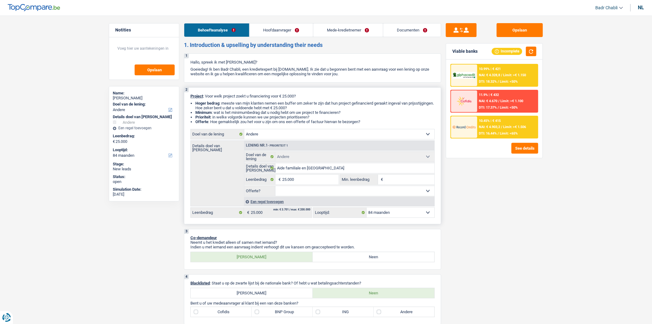
click at [375, 193] on select "Ja Neen Niet beantwoord Maak een keuze a.u.b" at bounding box center [355, 191] width 159 height 10
click at [494, 187] on div "Opslaan Viable banks Incomplete 10.99% | € 421 NAI: € 4.328,8 / Limit: >€ 1.150…" at bounding box center [494, 167] width 106 height 289
click at [412, 193] on select "Ja Neen Niet beantwoord Maak een keuze a.u.b" at bounding box center [355, 191] width 159 height 10
click at [528, 173] on div "Opslaan Viable banks Incomplete 10.99% | € 421 NAI: € 4.328,8 / Limit: >€ 1.150…" at bounding box center [494, 167] width 106 height 289
click at [275, 204] on div "Een regel toevoegen" at bounding box center [339, 201] width 190 height 9
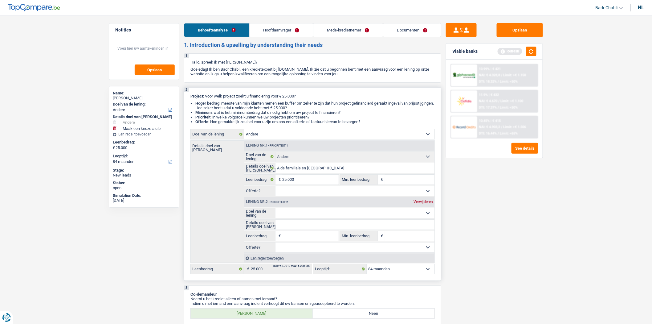
click at [303, 236] on input "Leenbedrag" at bounding box center [310, 236] width 56 height 10
type input "1"
type input "15"
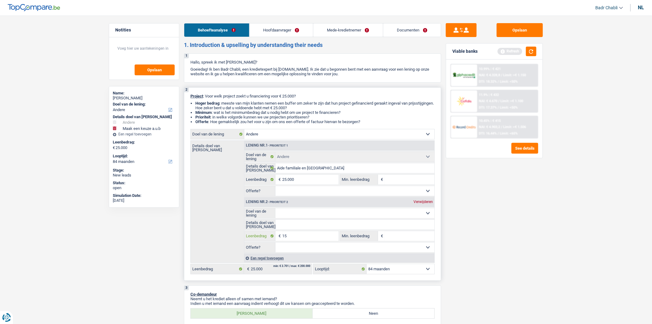
type input "150"
type input "1.500"
type input "15.000"
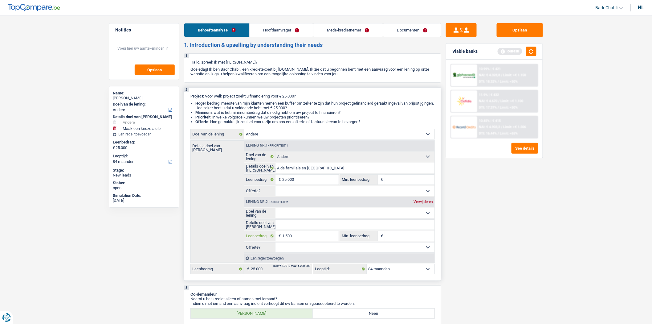
type input "15.000"
type input "150.000"
type input "15.000"
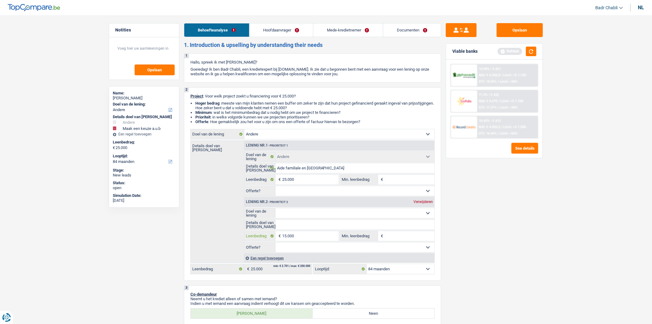
type input "15.000"
type input "40.000"
click at [414, 33] on link "Documenten" at bounding box center [412, 29] width 58 height 13
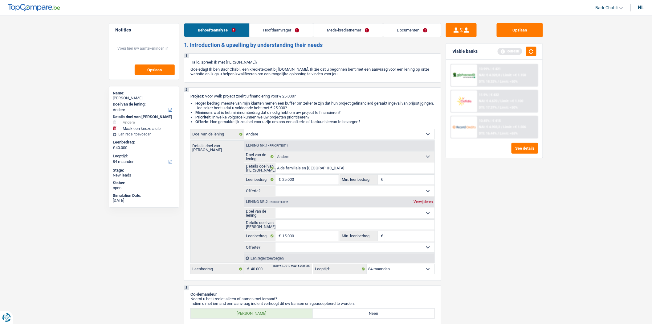
select select "144"
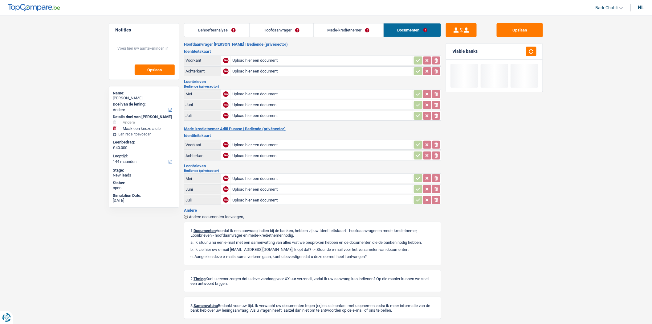
click at [222, 28] on link "Behoefteanalyse" at bounding box center [216, 29] width 65 height 13
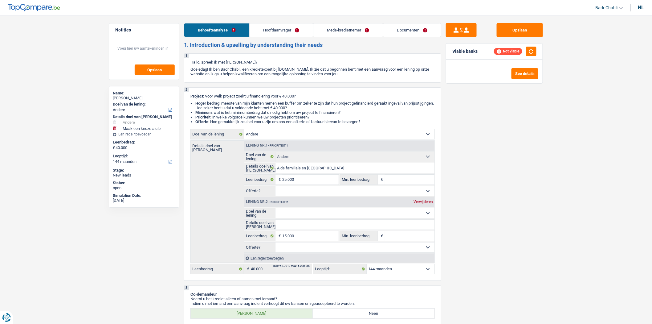
click at [461, 204] on div "Opslaan Viable banks Not viable See details" at bounding box center [494, 167] width 106 height 289
click at [290, 28] on link "Hoofdaanvrager" at bounding box center [281, 29] width 63 height 13
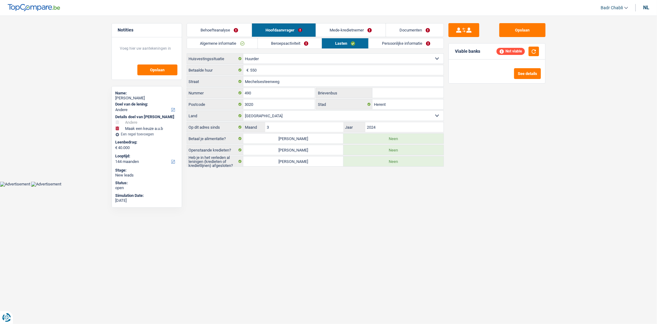
click at [409, 43] on link "Persoonlijke informatie" at bounding box center [406, 43] width 75 height 10
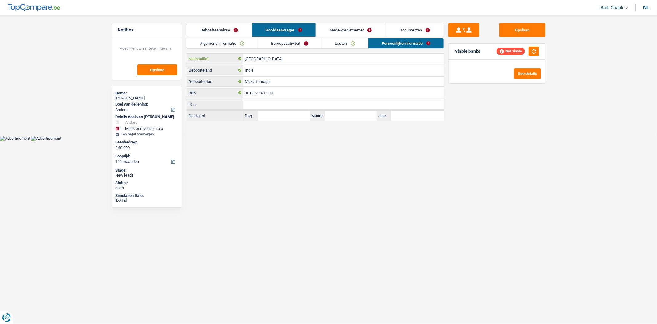
click at [264, 59] on input "[GEOGRAPHIC_DATA]" at bounding box center [343, 59] width 200 height 10
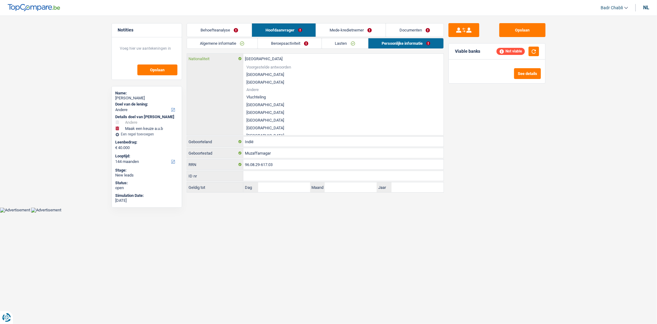
click at [264, 59] on input "[GEOGRAPHIC_DATA]" at bounding box center [343, 59] width 200 height 10
click at [251, 72] on li "[GEOGRAPHIC_DATA]" at bounding box center [343, 75] width 200 height 8
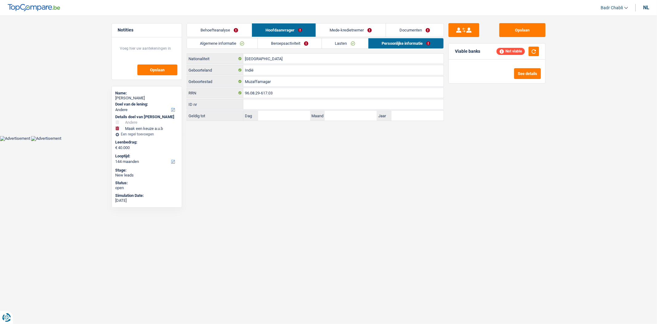
click at [366, 30] on link "Mede-kredietnemer" at bounding box center [350, 29] width 69 height 13
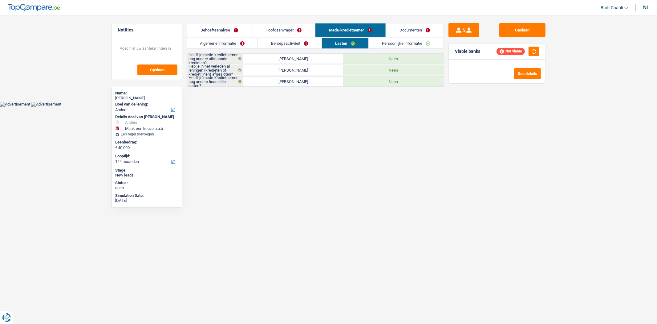
click at [295, 31] on link "Hoofdaanvrager" at bounding box center [283, 29] width 63 height 13
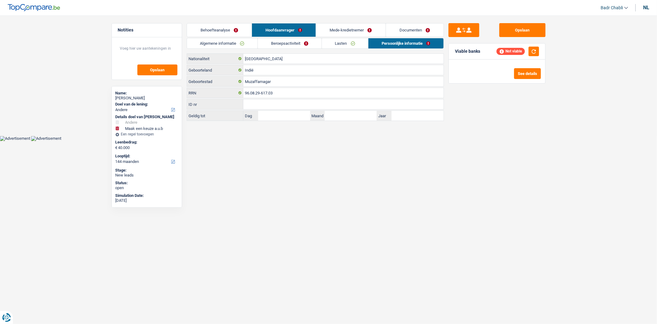
click at [353, 30] on link "Mede-kredietnemer" at bounding box center [350, 29] width 69 height 13
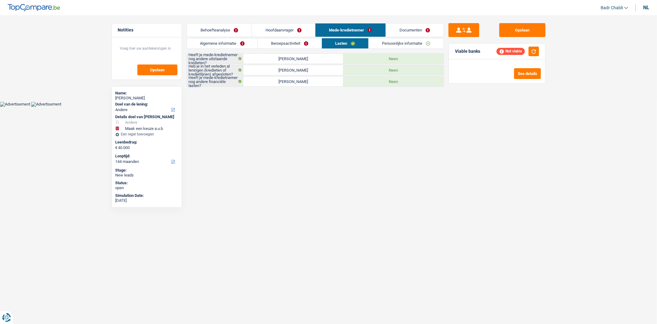
click at [407, 44] on link "Persoonlijke informatie" at bounding box center [406, 43] width 75 height 10
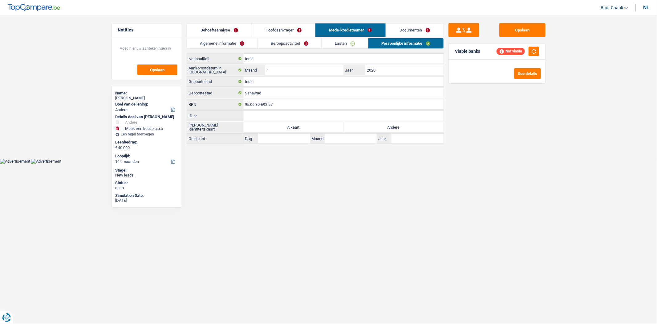
click at [398, 126] on label "Andere" at bounding box center [394, 127] width 100 height 10
click at [398, 126] on input "Andere" at bounding box center [394, 127] width 100 height 10
radio input "true"
click at [534, 51] on button "button" at bounding box center [534, 52] width 10 height 10
click at [222, 28] on link "Behoefteanalyse" at bounding box center [219, 29] width 65 height 13
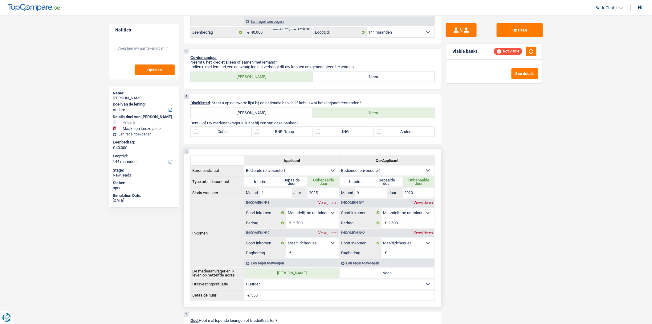
scroll to position [239, 0]
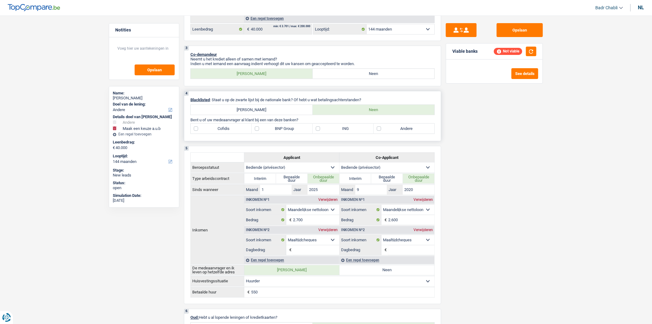
click at [319, 132] on label "ING" at bounding box center [343, 129] width 61 height 10
click at [319, 132] on input "ING" at bounding box center [343, 129] width 61 height 10
checkbox input "true"
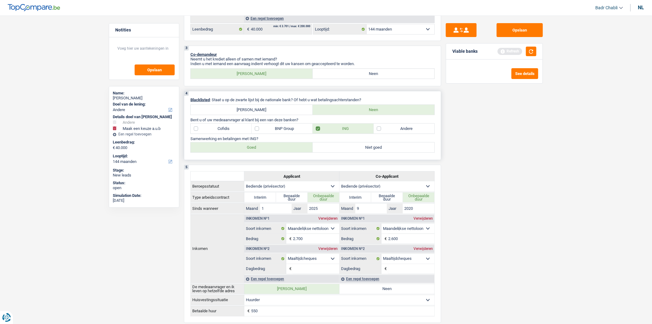
click at [267, 152] on label "Goed" at bounding box center [252, 147] width 122 height 10
click at [267, 152] on input "Goed" at bounding box center [252, 147] width 122 height 10
radio input "true"
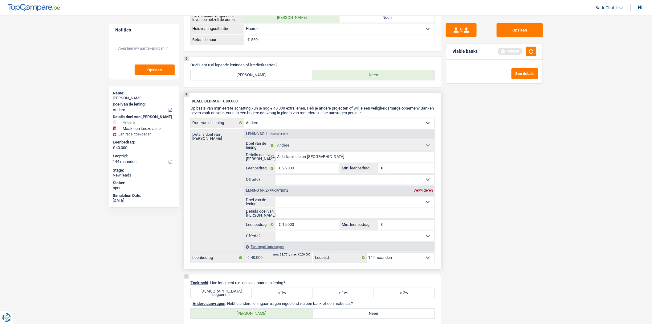
scroll to position [582, 0]
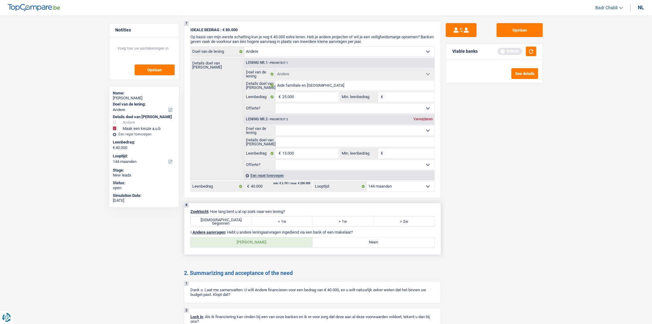
click at [231, 226] on label "[DEMOGRAPHIC_DATA] begonnen" at bounding box center [221, 221] width 61 height 10
click at [231, 226] on input "[DEMOGRAPHIC_DATA] begonnen" at bounding box center [221, 221] width 61 height 10
radio input "true"
click at [336, 247] on label "Neen" at bounding box center [374, 242] width 122 height 10
click at [336, 247] on input "Neen" at bounding box center [374, 242] width 122 height 10
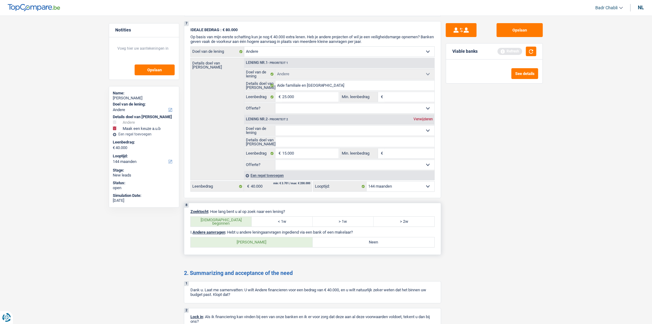
radio input "true"
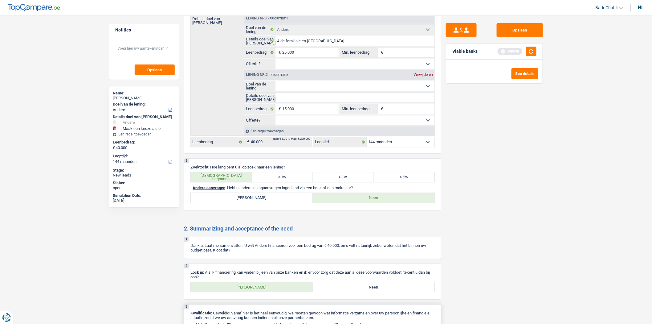
scroll to position [667, 0]
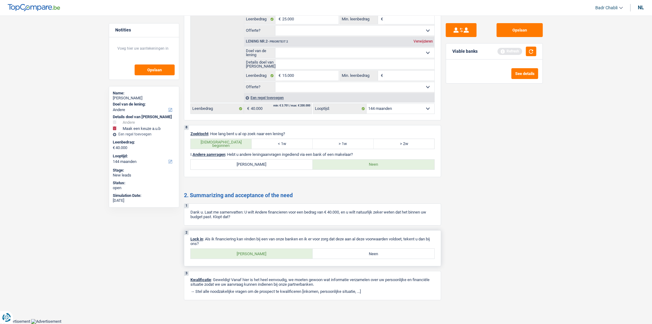
click at [247, 260] on div "2 Lock in : Als ik financiering kan vinden bij een van onze banken en ik er voo…" at bounding box center [312, 248] width 257 height 36
click at [253, 253] on label "[PERSON_NAME]" at bounding box center [252, 253] width 122 height 10
click at [253, 253] on input "[PERSON_NAME]" at bounding box center [252, 253] width 122 height 10
radio input "true"
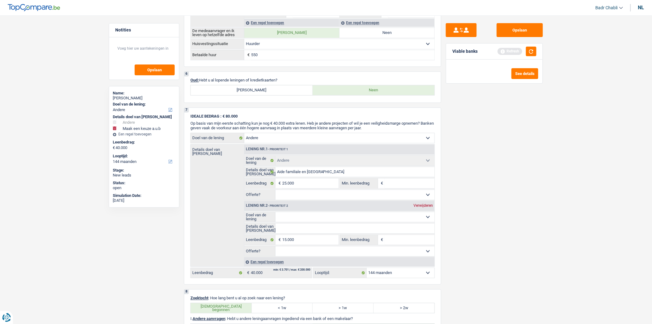
scroll to position [325, 0]
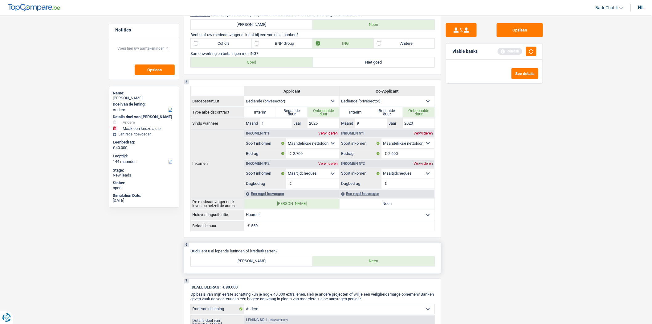
click at [248, 266] on label "[PERSON_NAME]" at bounding box center [252, 261] width 122 height 10
click at [248, 266] on input "[PERSON_NAME]" at bounding box center [252, 261] width 122 height 10
radio input "true"
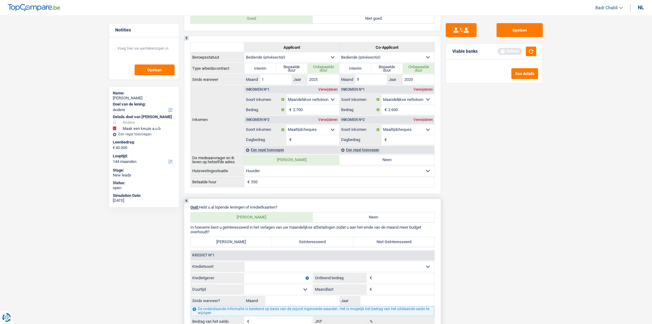
scroll to position [427, 0]
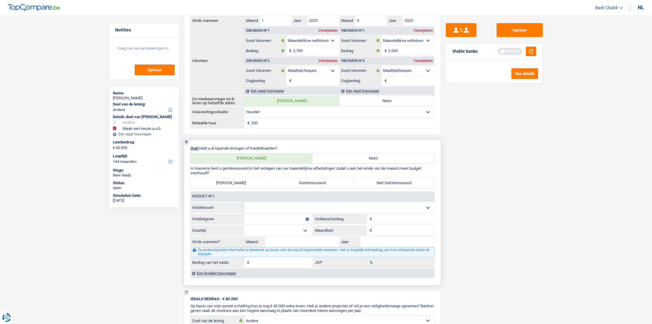
click at [279, 213] on select "Kaart of kredietlijn Hypothecaire lening Verkoop op afbetaling Lening op afbeta…" at bounding box center [339, 208] width 190 height 10
select select "cardOrCredit"
type input "0"
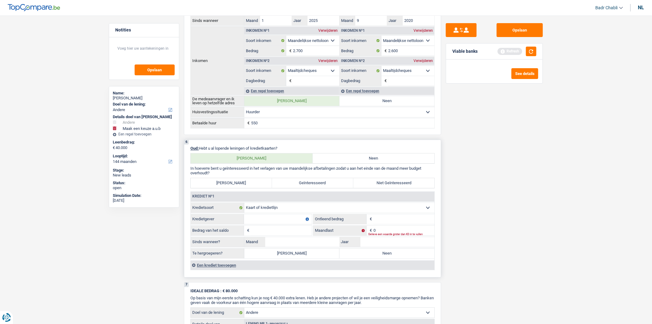
click at [378, 224] on input "Leenbedrag" at bounding box center [404, 219] width 61 height 10
type input "3.000"
click at [297, 221] on input "Kredietgever" at bounding box center [278, 219] width 68 height 10
type input "K"
type input "Keytrade"
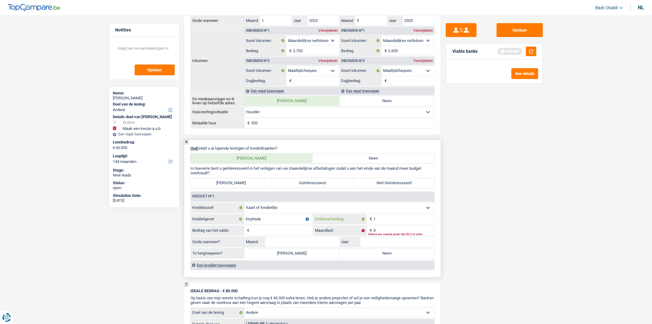
click at [412, 222] on input "1" at bounding box center [404, 219] width 61 height 10
type input "3.000"
type input "1"
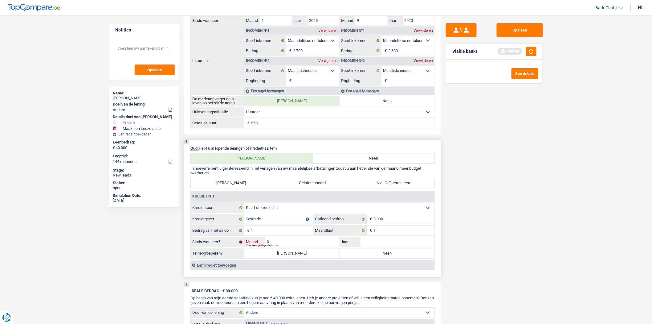
type input "02"
type input "2023"
click at [375, 258] on label "Neen" at bounding box center [387, 253] width 95 height 10
click at [375, 258] on input "Neen" at bounding box center [387, 253] width 95 height 10
radio input "true"
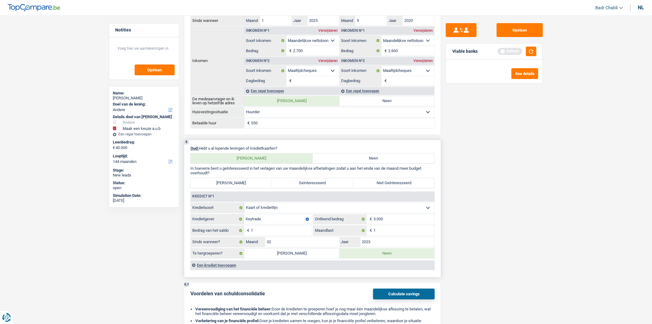
click at [398, 188] on label "Niet Geïnteresseerd" at bounding box center [394, 183] width 81 height 10
click at [398, 188] on input "Niet Geïnteresseerd" at bounding box center [394, 183] width 81 height 10
radio input "true"
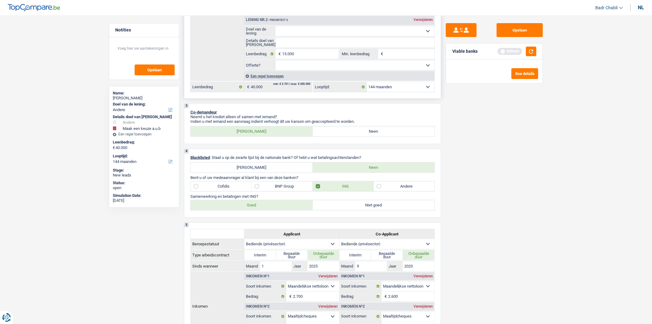
scroll to position [0, 0]
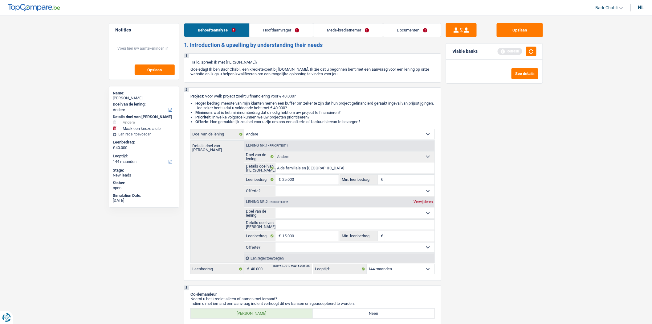
click at [268, 25] on link "Hoofdaanvrager" at bounding box center [281, 29] width 63 height 13
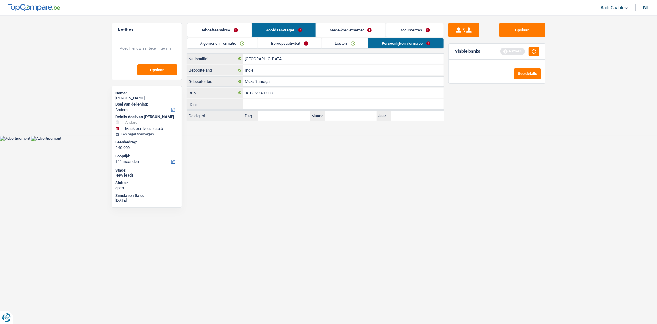
click at [224, 43] on link "Algemene informatie" at bounding box center [222, 43] width 71 height 10
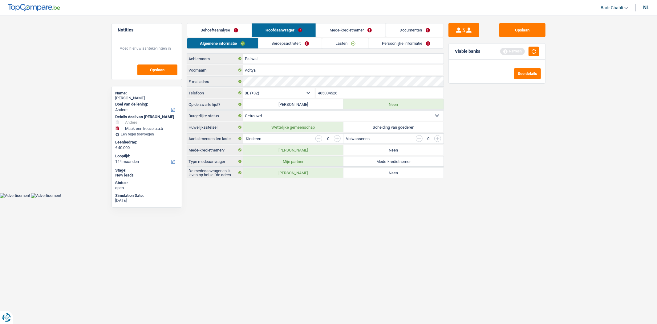
click at [284, 43] on link "Beroepsactiviteit" at bounding box center [290, 43] width 63 height 10
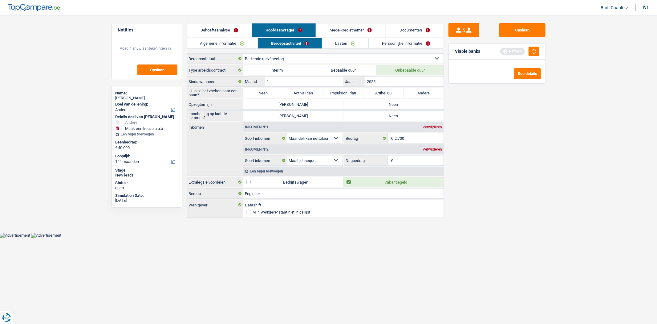
click at [268, 92] on label "Neen" at bounding box center [263, 93] width 40 height 10
click at [268, 92] on input "Neen" at bounding box center [263, 93] width 40 height 10
radio input "true"
click at [370, 102] on label "Neen" at bounding box center [394, 104] width 100 height 10
click at [370, 102] on input "Neen" at bounding box center [394, 104] width 100 height 10
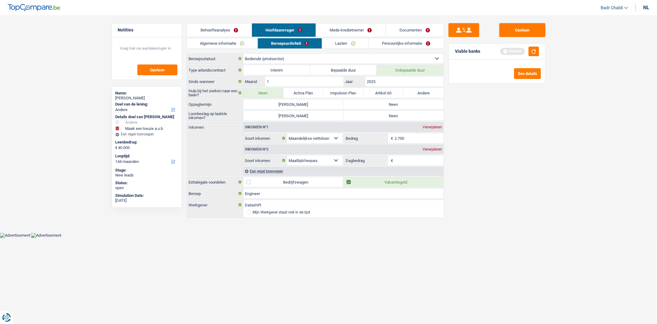
radio input "true"
click at [378, 119] on label "Neen" at bounding box center [394, 116] width 100 height 10
click at [378, 119] on input "Neen" at bounding box center [394, 116] width 100 height 10
radio input "true"
click at [277, 171] on div "Een regel toevoegen" at bounding box center [343, 170] width 200 height 9
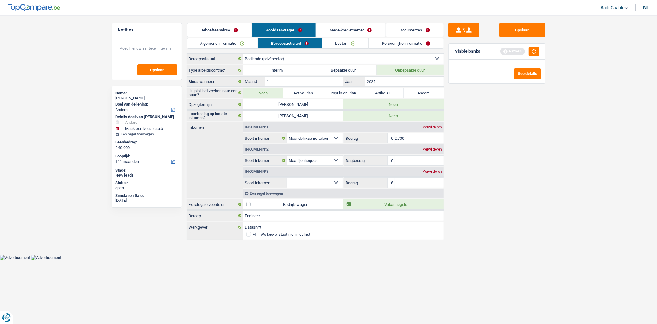
click at [337, 186] on select "Alimentatie geld Bedrijfstoeslag Huurinkomsten Invaliditeitspensioen Kinderbijs…" at bounding box center [315, 183] width 56 height 10
select select "other"
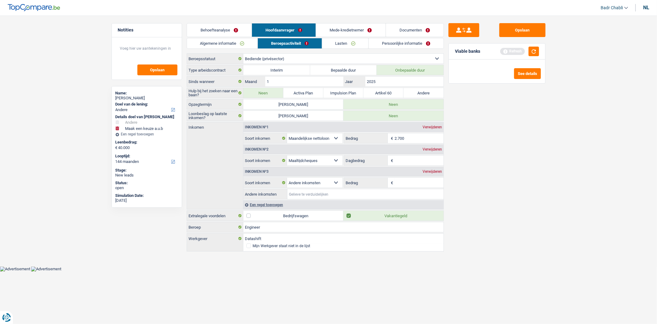
click at [329, 195] on input "Andere inkomsten" at bounding box center [366, 194] width 156 height 10
click at [141, 99] on div "Aditya Paliwal" at bounding box center [147, 98] width 63 height 5
copy div "Aditya Paliwal"
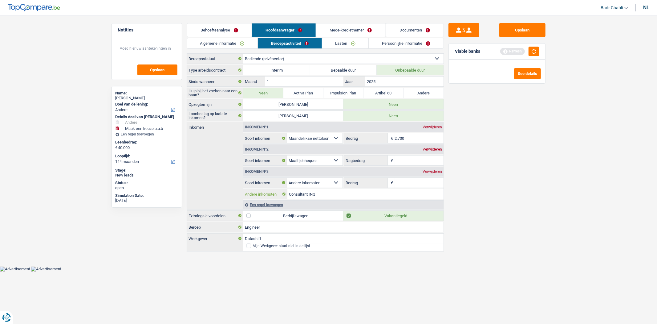
click at [338, 196] on input "Consultant ING" at bounding box center [366, 194] width 156 height 10
type input "Consultant ING"
click at [404, 186] on input "Bedrag" at bounding box center [419, 183] width 49 height 10
click at [406, 185] on input "Bedrag" at bounding box center [419, 183] width 49 height 10
click at [404, 189] on fieldset "Alimentatie geld Bedrijfstoeslag Huurinkomsten Invaliditeitspensioen Kinderbijs…" at bounding box center [343, 188] width 200 height 22
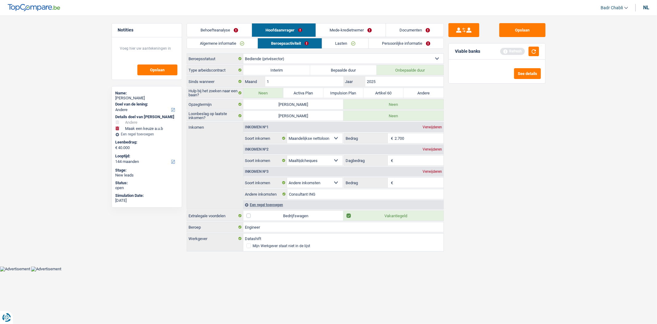
click at [413, 185] on input "Bedrag" at bounding box center [419, 183] width 49 height 10
click at [405, 184] on input "Bedrag" at bounding box center [419, 183] width 49 height 10
click at [429, 169] on div "Inkomen nº3 Verwijderen" at bounding box center [343, 171] width 200 height 10
click at [429, 171] on div "Verwijderen" at bounding box center [432, 172] width 22 height 4
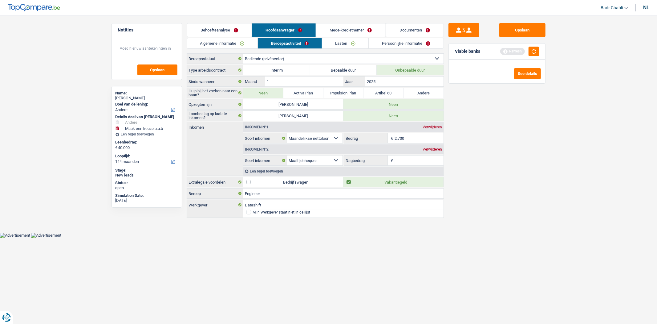
click at [408, 158] on input "Dagbedrag" at bounding box center [419, 160] width 49 height 10
click at [417, 160] on input "Dagbedrag" at bounding box center [419, 160] width 49 height 10
type input "8,0"
click at [348, 43] on link "Lasten" at bounding box center [345, 43] width 46 height 10
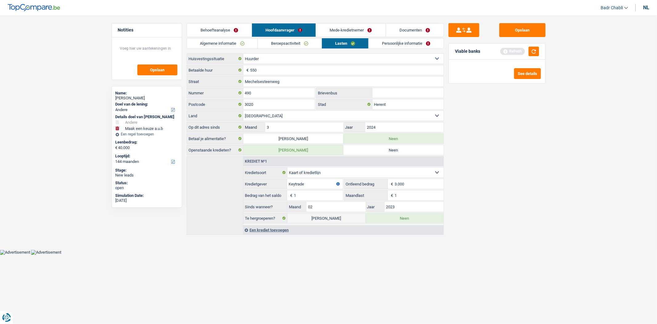
click at [292, 44] on link "Beroepsactiviteit" at bounding box center [290, 43] width 64 height 10
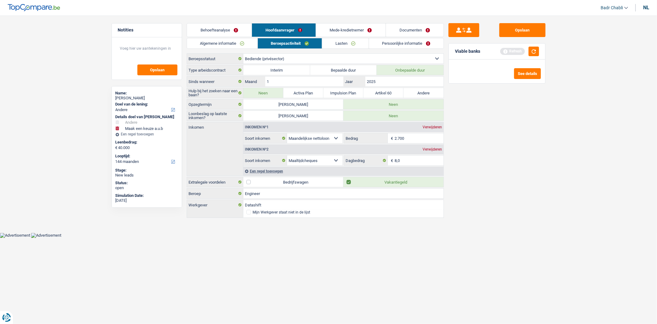
click at [253, 184] on label "Bedrijfswagen" at bounding box center [293, 182] width 100 height 10
click at [253, 184] on input "Bedrijfswagen" at bounding box center [293, 182] width 100 height 10
checkbox input "true"
click at [344, 44] on link "Lasten" at bounding box center [345, 43] width 46 height 10
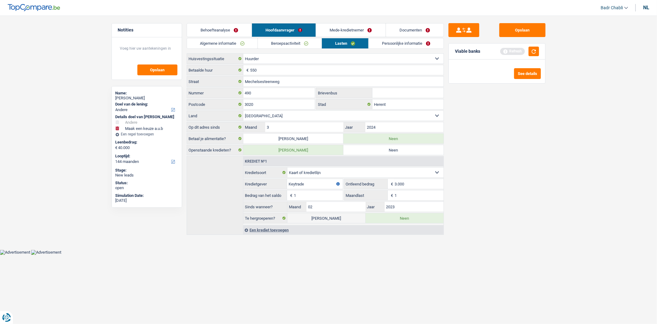
click at [398, 44] on link "Persoonlijke informatie" at bounding box center [406, 43] width 75 height 10
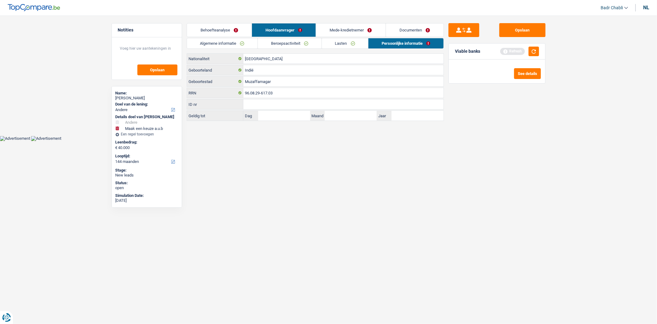
click at [299, 44] on link "Beroepsactiviteit" at bounding box center [290, 43] width 64 height 10
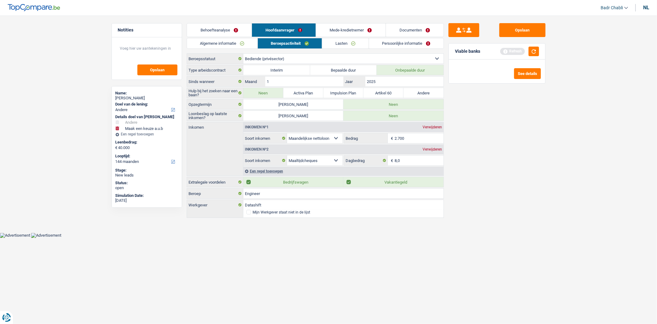
click at [235, 42] on link "Algemene informatie" at bounding box center [222, 43] width 71 height 10
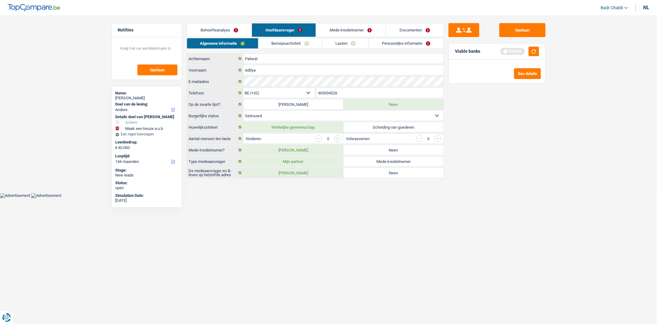
click at [297, 43] on link "Beroepsactiviteit" at bounding box center [290, 43] width 63 height 10
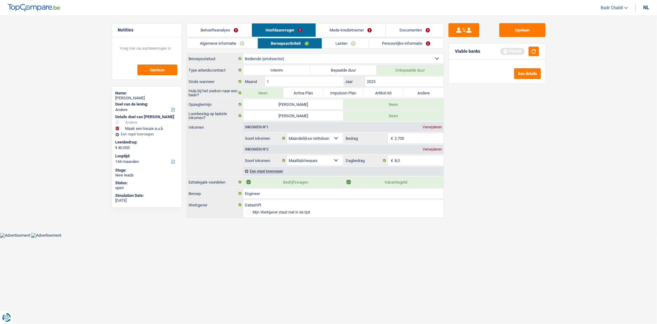
click at [352, 45] on link "Lasten" at bounding box center [345, 43] width 46 height 10
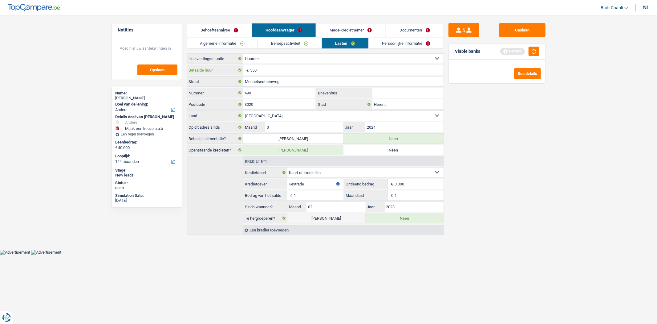
click at [265, 68] on input "550" at bounding box center [347, 70] width 194 height 10
type input "1"
type input "10"
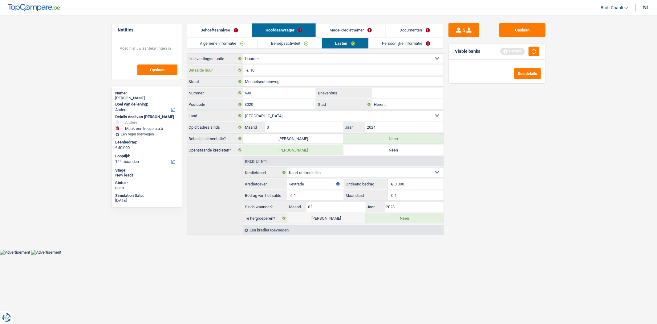
type input "100"
type input "1.000"
click at [538, 47] on div "Viable banks Refresh" at bounding box center [497, 51] width 96 height 16
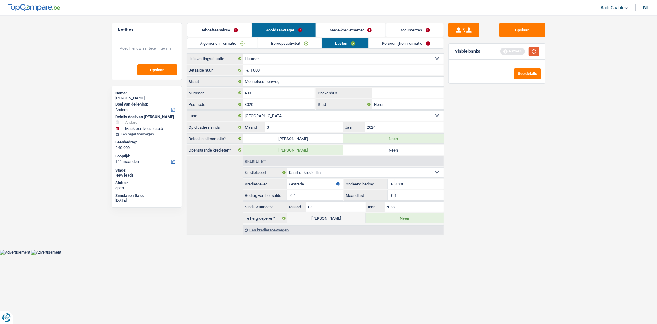
click at [538, 48] on button "button" at bounding box center [534, 52] width 10 height 10
click at [220, 33] on link "Behoefteanalyse" at bounding box center [219, 29] width 65 height 13
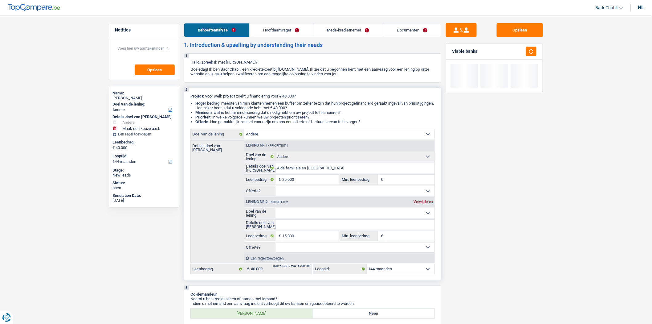
scroll to position [68, 0]
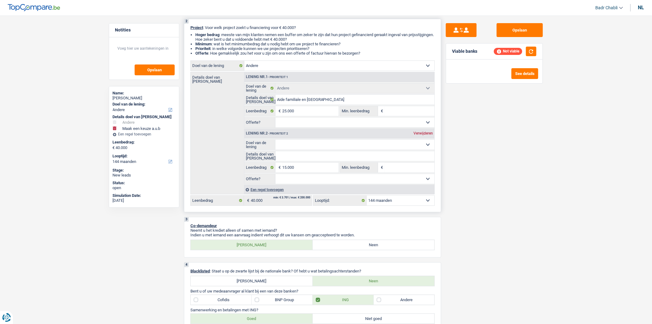
click at [387, 203] on select "12 maanden 18 maanden 24 maanden 30 maanden 36 maanden 42 maanden 48 maanden 60…" at bounding box center [401, 200] width 68 height 10
select select "84"
click at [367, 197] on select "12 maanden 18 maanden 24 maanden 30 maanden 36 maanden 42 maanden 48 maanden 60…" at bounding box center [401, 200] width 68 height 10
select select "84"
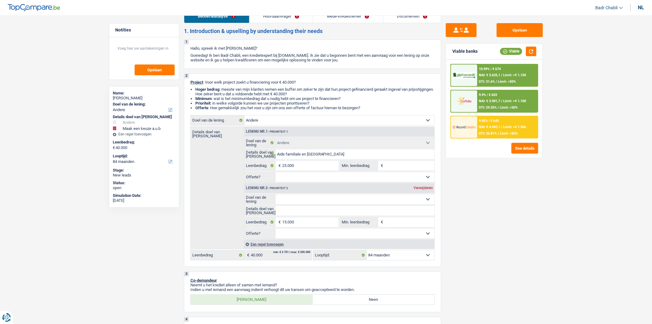
scroll to position [0, 0]
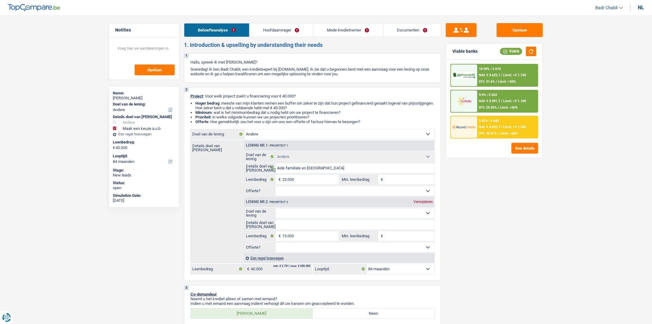
click at [292, 33] on link "Hoofdaanvrager" at bounding box center [281, 29] width 63 height 13
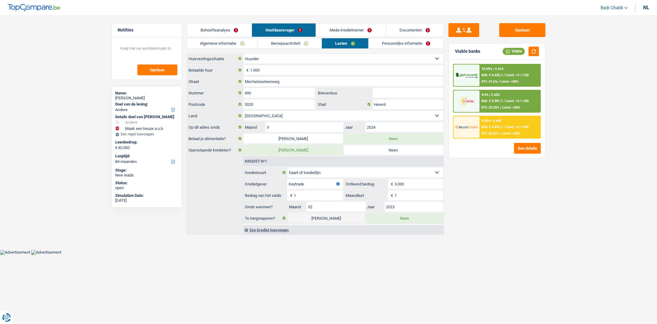
click at [400, 151] on label "Neen" at bounding box center [394, 150] width 100 height 10
click at [400, 151] on input "Neen" at bounding box center [394, 150] width 100 height 10
radio input "true"
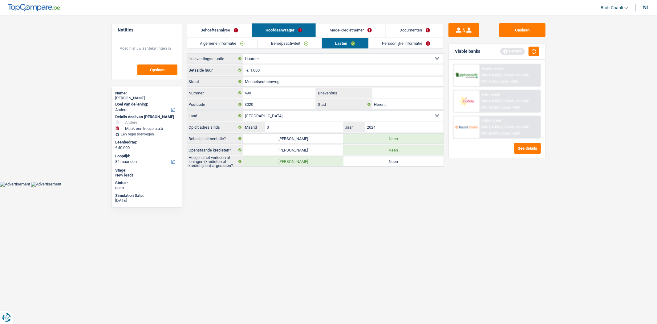
click at [326, 151] on label "[PERSON_NAME]" at bounding box center [293, 150] width 100 height 10
click at [326, 151] on input "[PERSON_NAME]" at bounding box center [293, 150] width 100 height 10
radio input "true"
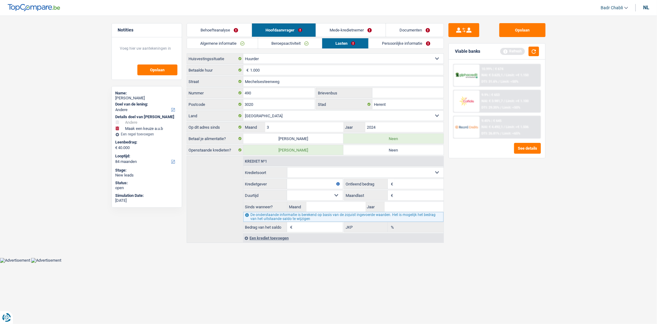
click at [299, 174] on select "Kaart of kredietlijn Hypothecaire lening Verkoop op afbetaling Lening op afbeta…" at bounding box center [366, 172] width 156 height 10
select select "cardOrCredit"
type input "0"
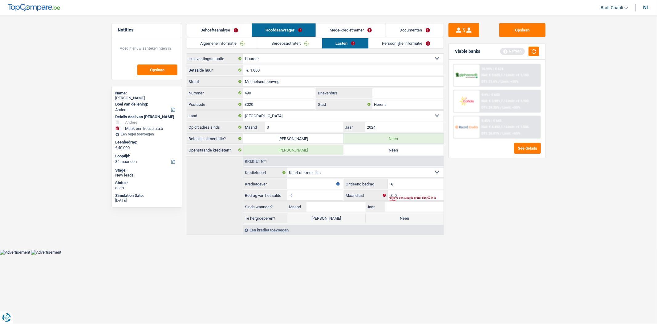
click at [305, 180] on input "Kredietgever" at bounding box center [314, 184] width 55 height 10
type input "Keytrade"
type input "3.000"
type input "1"
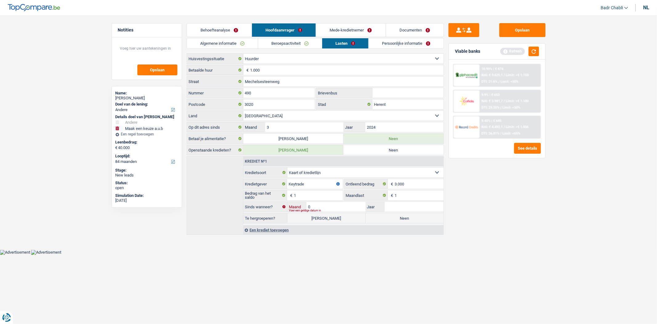
type input "02"
type input "2023"
click at [403, 43] on link "Persoonlijke informatie" at bounding box center [406, 43] width 75 height 10
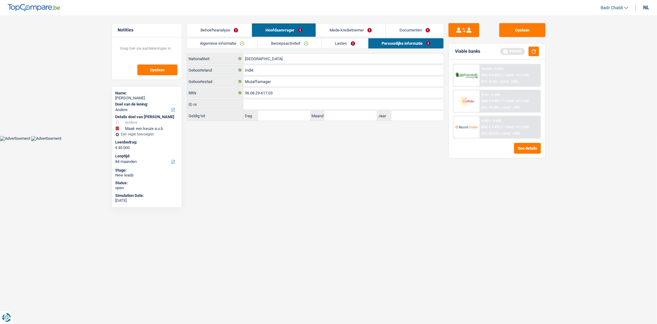
click at [366, 35] on link "Mede-kredietnemer" at bounding box center [350, 29] width 69 height 13
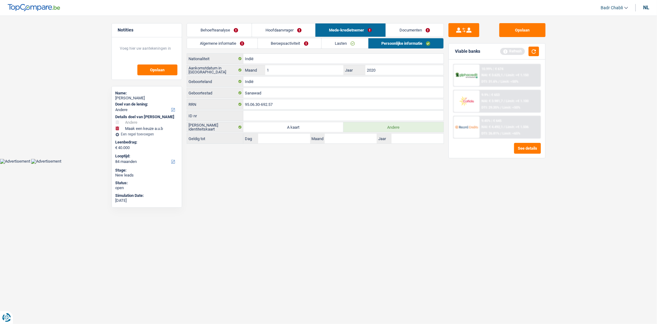
click at [221, 30] on link "Behoefteanalyse" at bounding box center [219, 29] width 65 height 13
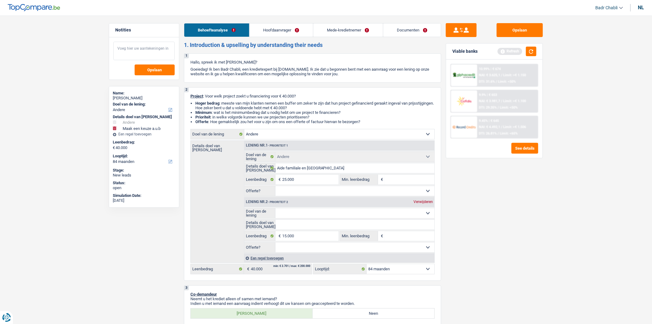
click at [128, 54] on textarea at bounding box center [143, 51] width 61 height 18
click at [139, 51] on textarea "Faire demande avec taux le plus bas" at bounding box center [143, 51] width 61 height 18
click at [133, 53] on textarea "Faire demande avec taux le plus bas" at bounding box center [143, 51] width 61 height 18
type textarea "Faire demande avec taux le plus bas car monsieur est difficile"
click at [301, 224] on input "Details doel van [PERSON_NAME]" at bounding box center [355, 224] width 159 height 10
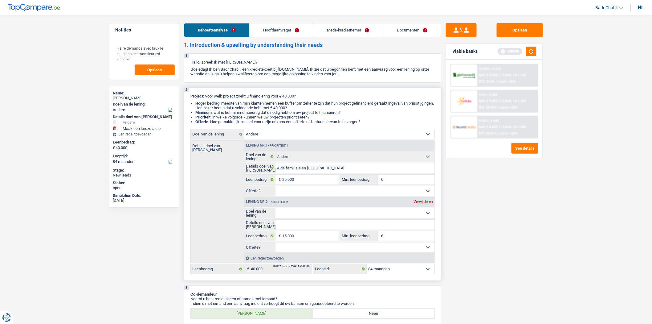
type input "V"
type input "Vo"
type input "Voy"
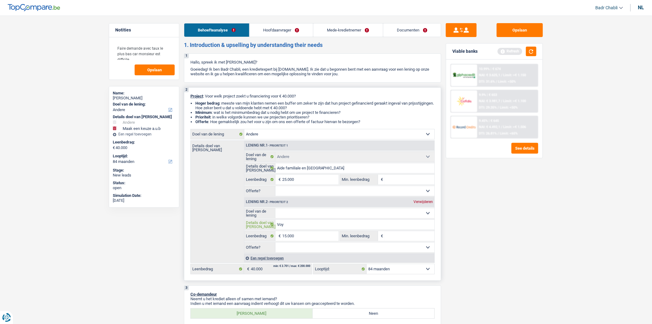
type input "Voy"
type input "Voya"
type input "Voyag"
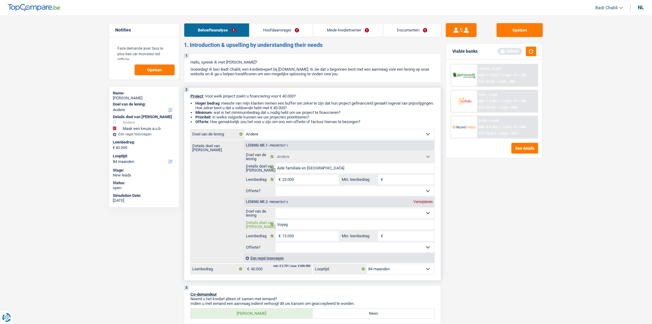
type input "Voyage"
type input "Voyage I"
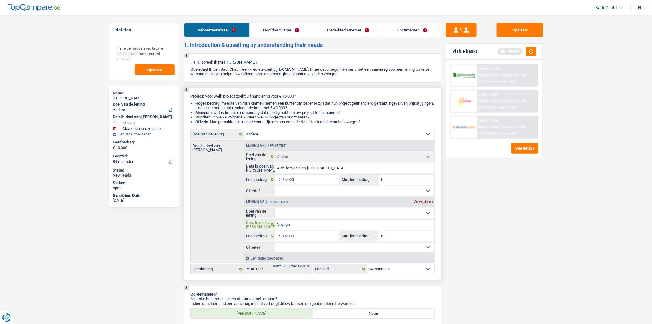
type input "Voyage I"
type input "Voyage In"
type input "Voyage Ind"
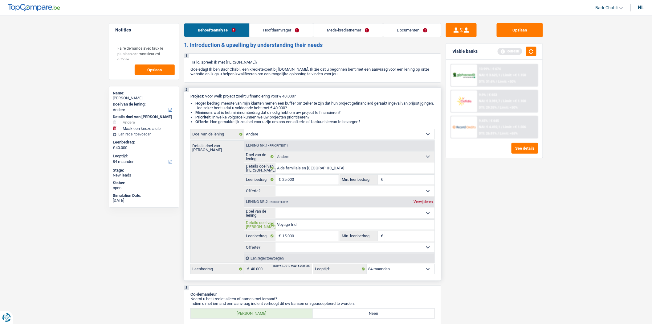
type input "Voyage Inde"
type input "Voyage Inde +"
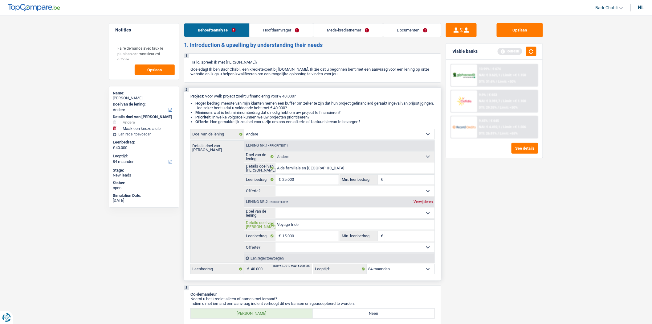
type input "Voyage Inde +"
type input "Voyage Inde + M"
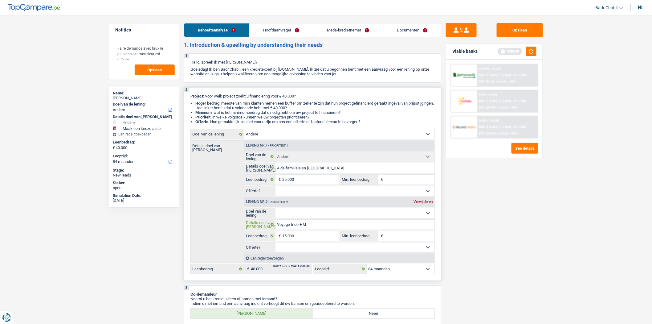
type input "Voyage Inde + Ma"
type input "Voyage Inde + Mal"
type input "Voyage Inde + Mald"
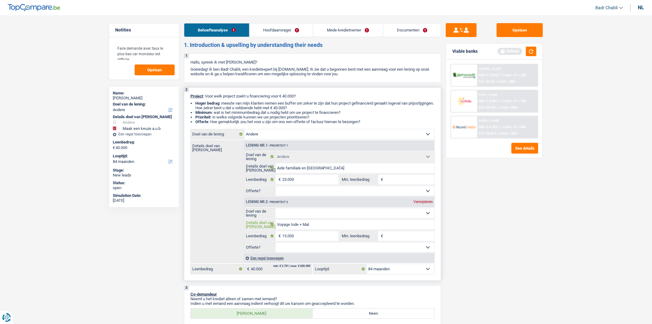
type input "Voyage Inde + Mald"
type input "Voyage Inde + Maldi"
type input "Voyage Inde + Maldiv"
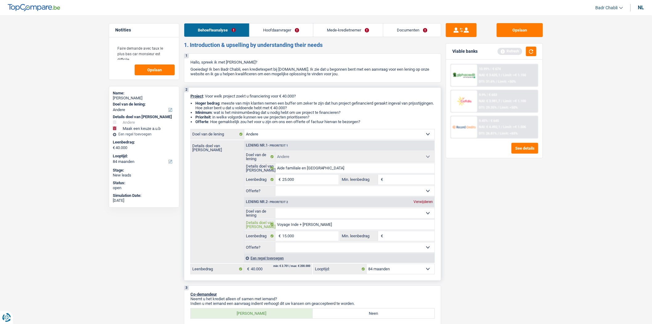
type input "Voyage Inde + Maldive"
type input "Voyage Inde + Maldives"
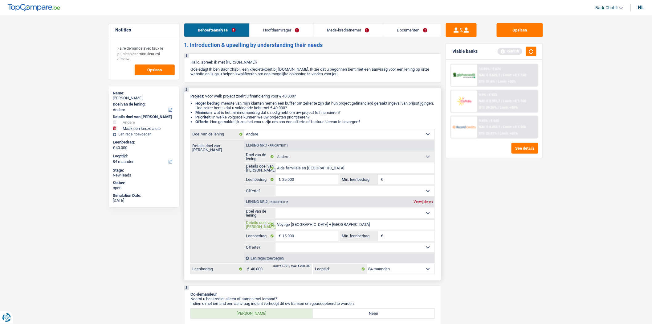
type input "Voyage Inde + Maldives"
click at [305, 218] on select "Comfort woning: meubels, textiel, toestellen, privé materiaal Hifi, multimedia,…" at bounding box center [355, 213] width 159 height 10
select select "hobbies"
click at [276, 210] on select "Comfort woning: meubels, textiel, toestellen, privé materiaal Hifi, multimedia,…" at bounding box center [355, 213] width 159 height 10
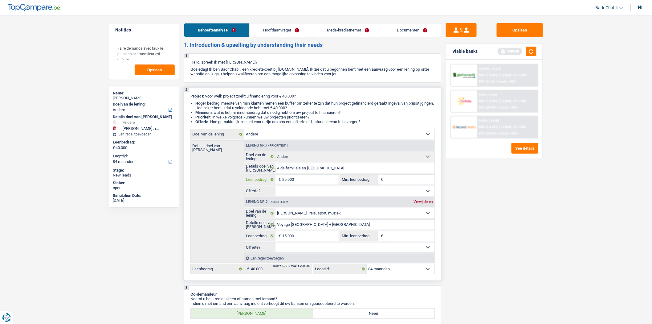
click at [315, 181] on input "25.000" at bounding box center [310, 179] width 56 height 10
click at [283, 136] on select "Comfort woning: meubels, textiel, toestellen, privé materiaal Hifi, multimedia,…" at bounding box center [339, 134] width 190 height 10
click at [244, 130] on select "Comfort woning: meubels, textiel, toestellen, privé materiaal Hifi, multimedia,…" at bounding box center [339, 134] width 190 height 10
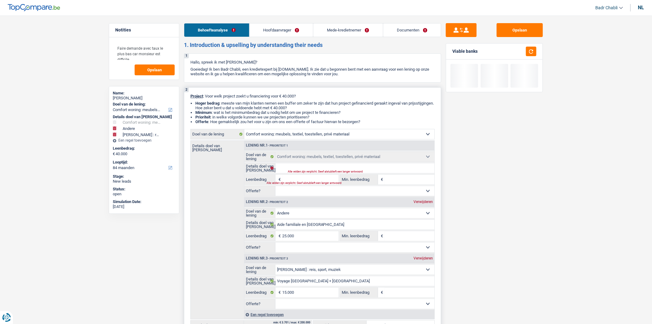
click at [300, 181] on input "Leenbedrag" at bounding box center [310, 179] width 56 height 10
click at [295, 238] on input "25.000" at bounding box center [310, 236] width 56 height 10
click at [288, 166] on input "Details doel van [PERSON_NAME]" at bounding box center [355, 168] width 159 height 10
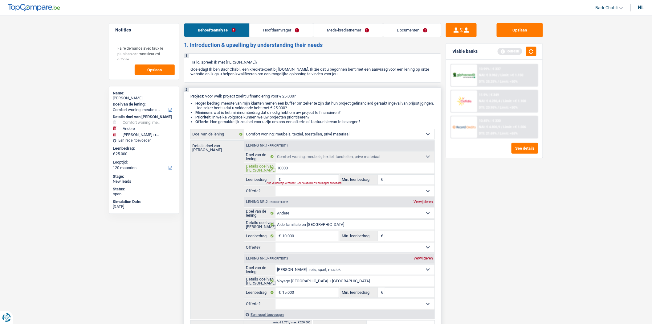
click at [292, 168] on input "10000" at bounding box center [355, 168] width 159 height 10
click at [300, 184] on div "Alle velden zijn verplicht. Geef alstublieft een langer antwoord" at bounding box center [299, 183] width 64 height 2
click at [302, 181] on input "Leenbedrag" at bounding box center [310, 179] width 56 height 10
paste input "10.000"
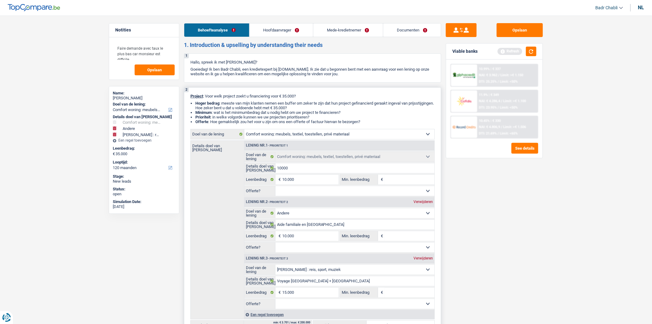
click at [381, 183] on span "€" at bounding box center [381, 179] width 7 height 10
click at [399, 178] on input "Min. leenbedrag" at bounding box center [410, 179] width 50 height 10
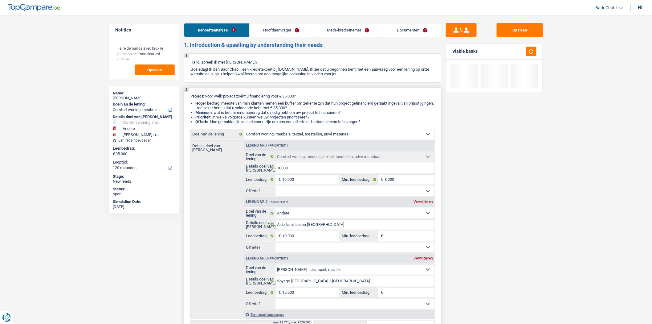
click at [358, 193] on select "Ja Neen Niet beantwoord Maak een keuze a.u.b" at bounding box center [355, 191] width 159 height 10
click at [276, 187] on select "Ja Neen Niet beantwoord Maak een keuze a.u.b" at bounding box center [355, 191] width 159 height 10
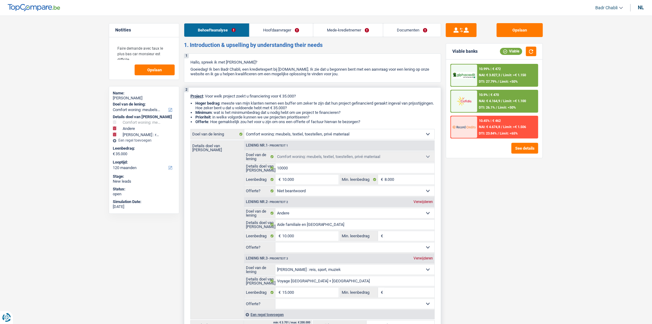
click at [341, 196] on select "Ja Neen Niet beantwoord Maak een keuze a.u.b" at bounding box center [355, 191] width 159 height 10
click at [276, 187] on select "Ja Neen Niet beantwoord Maak een keuze a.u.b" at bounding box center [355, 191] width 159 height 10
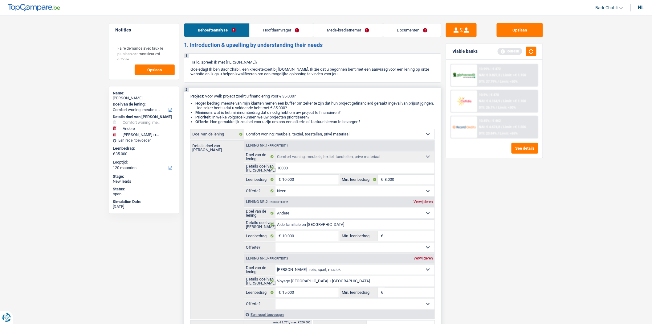
click at [301, 212] on select "Comfort woning: meubels, textiel, toestellen, privé materiaal Hifi, multimedia,…" at bounding box center [355, 213] width 159 height 10
click at [276, 210] on select "Comfort woning: meubels, textiel, toestellen, privé materiaal Hifi, multimedia,…" at bounding box center [355, 213] width 159 height 10
click at [318, 227] on input "Aide familiale en Inde" at bounding box center [355, 224] width 159 height 10
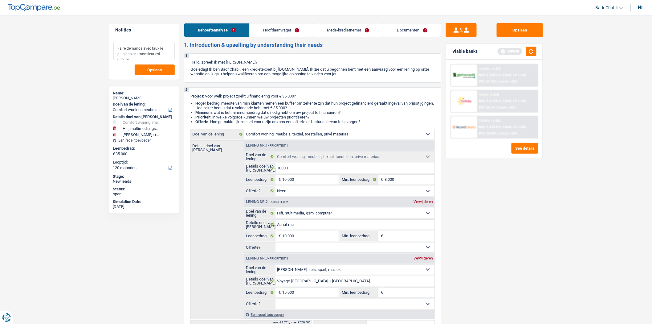
click at [167, 55] on textarea "Faire demande avec taux le plus bas car monsieur est difficile" at bounding box center [143, 51] width 61 height 18
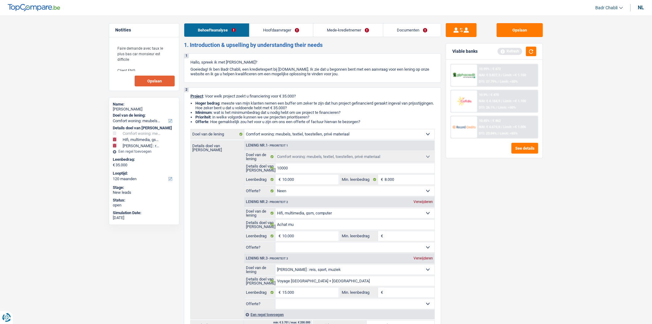
click at [154, 79] on span "Opslaan" at bounding box center [155, 81] width 14 height 4
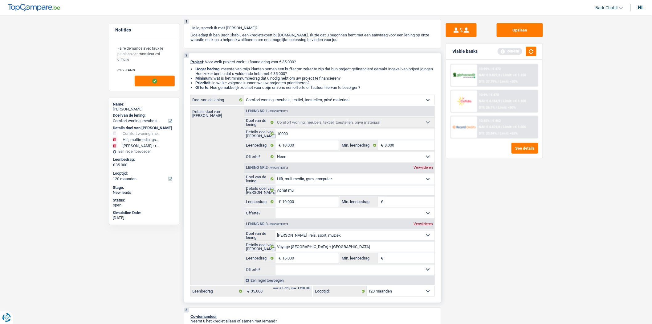
scroll to position [103, 0]
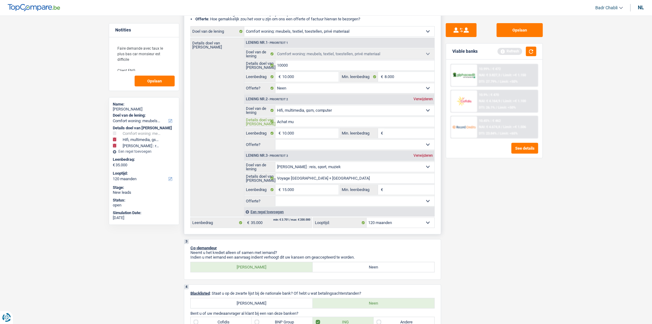
click at [305, 125] on input "Achat mu" at bounding box center [355, 122] width 159 height 10
click at [414, 137] on input "Min. leenbedrag" at bounding box center [410, 133] width 50 height 10
click at [300, 143] on select "Ja Neen Niet beantwoord Maak een keuze a.u.b" at bounding box center [355, 145] width 159 height 10
click at [276, 141] on select "Ja Neen Niet beantwoord Maak een keuze a.u.b" at bounding box center [355, 145] width 159 height 10
click at [305, 69] on input "10000" at bounding box center [355, 65] width 159 height 10
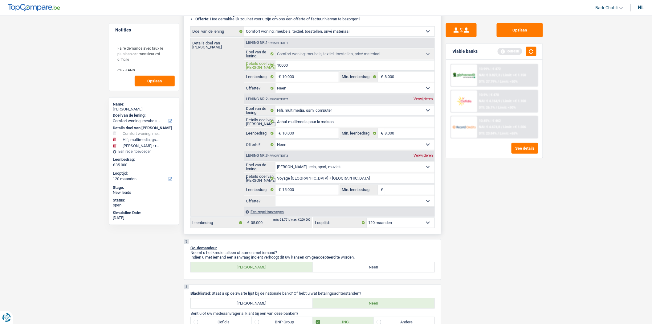
click at [305, 69] on input "10000" at bounding box center [355, 65] width 159 height 10
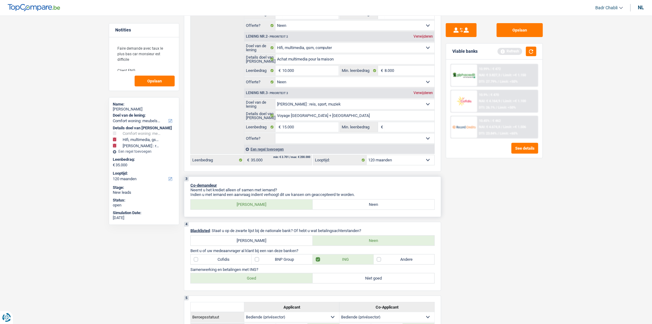
scroll to position [239, 0]
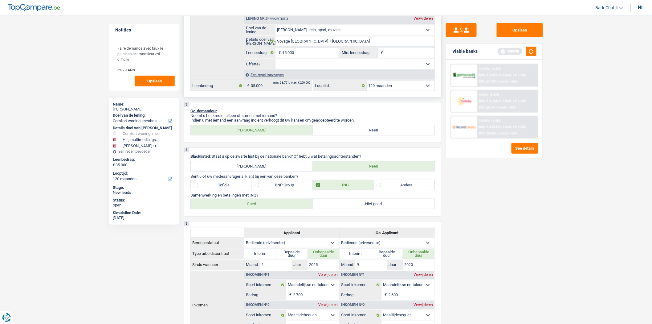
click at [266, 75] on div "Een regel toevoegen" at bounding box center [339, 74] width 190 height 9
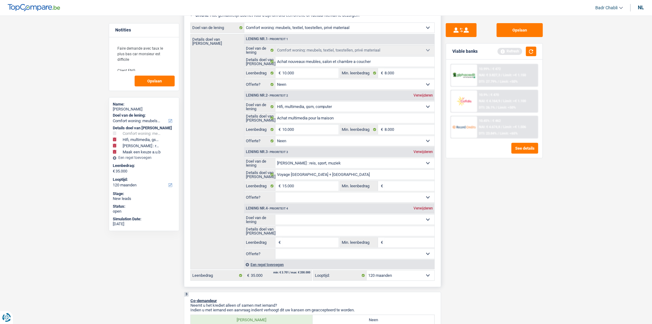
scroll to position [103, 0]
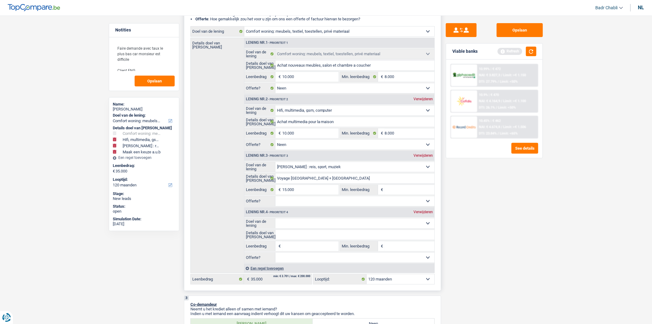
click at [292, 243] on input "Leenbedrag" at bounding box center [310, 246] width 56 height 10
click at [322, 226] on select "Comfort woning: meubels, textiel, toestellen, privé materiaal Hifi, multimedia,…" at bounding box center [355, 223] width 159 height 10
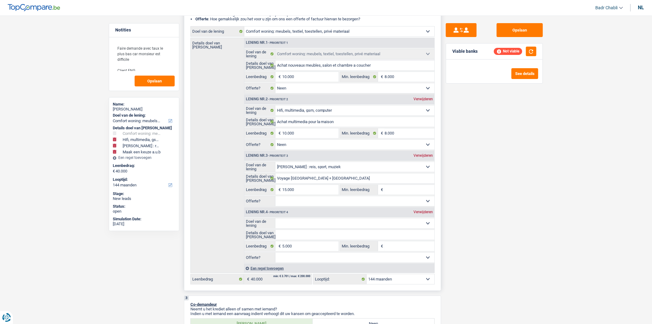
click at [276, 220] on select "Comfort woning: meubels, textiel, toestellen, privé materiaal Hifi, multimedia,…" at bounding box center [355, 223] width 159 height 10
click at [356, 227] on select "Comfort woning: meubels, textiel, toestellen, privé materiaal Hifi, multimedia,…" at bounding box center [355, 223] width 159 height 10
click at [521, 240] on div "Opslaan Viable banks Refresh See details" at bounding box center [494, 167] width 106 height 289
click at [334, 233] on input "Details doel van [PERSON_NAME]" at bounding box center [355, 235] width 159 height 10
click at [400, 246] on input "Min. leenbedrag" at bounding box center [410, 246] width 50 height 10
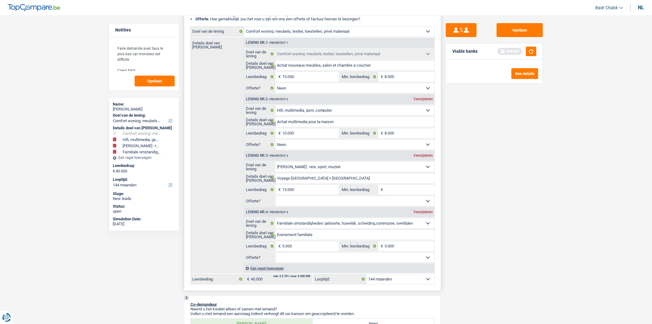
click at [381, 257] on select "Ja Neen Niet beantwoord Maak een keuze a.u.b" at bounding box center [355, 257] width 159 height 10
click at [276, 255] on select "Ja Neen Niet beantwoord Maak een keuze a.u.b" at bounding box center [355, 257] width 159 height 10
click at [313, 205] on select "Ja Neen Niet beantwoord Maak een keuze a.u.b" at bounding box center [355, 201] width 159 height 10
click at [276, 198] on select "Ja Neen Niet beantwoord Maak een keuze a.u.b" at bounding box center [355, 201] width 159 height 10
click at [642, 7] on div "nl" at bounding box center [641, 8] width 6 height 6
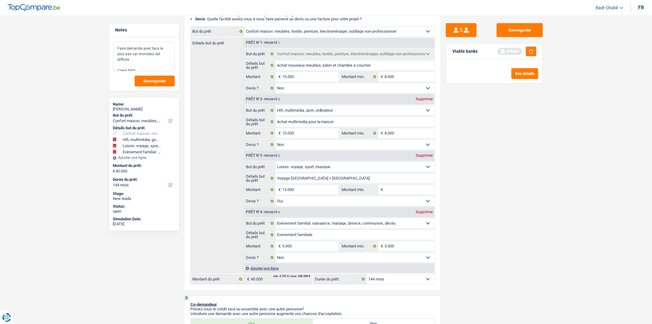
click at [153, 63] on textarea "Faire demande avec taux le plus bas car monsieur est difficile Client ENG" at bounding box center [143, 57] width 61 height 30
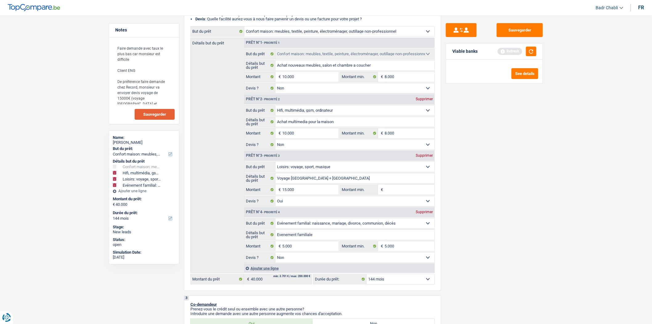
click at [153, 116] on button "Sauvegarder" at bounding box center [155, 114] width 40 height 11
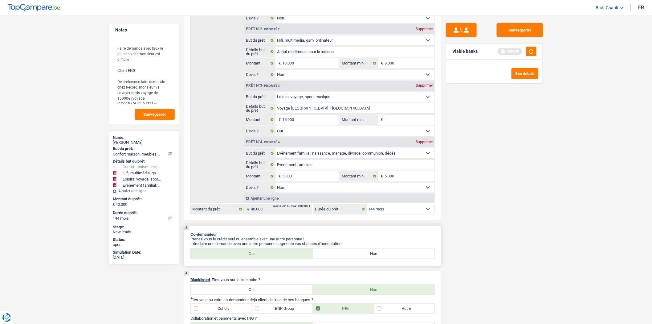
scroll to position [137, 0]
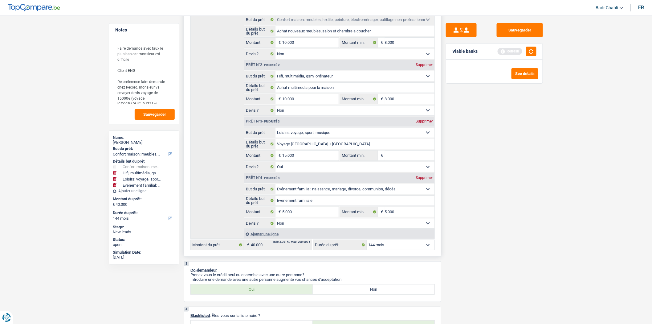
click at [393, 247] on select "12 mois 18 mois 24 mois 30 mois 36 mois 42 mois 48 mois 60 mois 72 mois 84 mois…" at bounding box center [401, 245] width 68 height 10
click at [367, 242] on select "12 mois 18 mois 24 mois 30 mois 36 mois 42 mois 48 mois 60 mois 72 mois 84 mois…" at bounding box center [401, 245] width 68 height 10
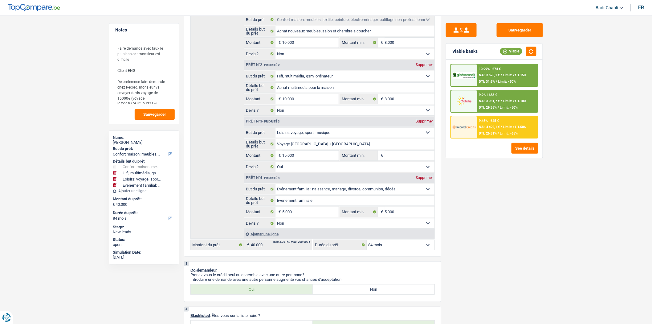
click at [501, 121] on div "9.45% | 645 € NAI: 4 492,1 € / Limit: >€ 1.506 DTI: 26.81% / Limit: <65%" at bounding box center [507, 127] width 61 height 22
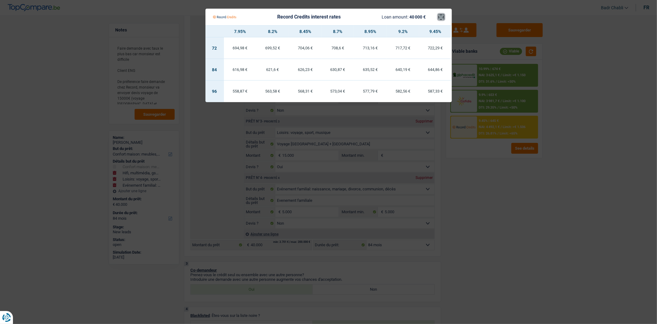
click at [442, 18] on button "×" at bounding box center [441, 17] width 6 height 6
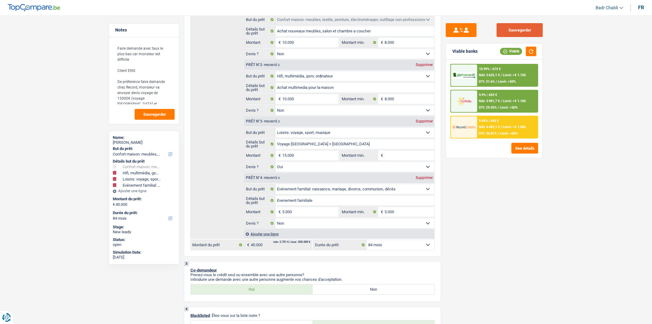
click at [521, 30] on button "Sauvegarder" at bounding box center [520, 30] width 46 height 14
click at [538, 35] on button "Sauvegarder" at bounding box center [520, 30] width 46 height 14
